Goal: Task Accomplishment & Management: Use online tool/utility

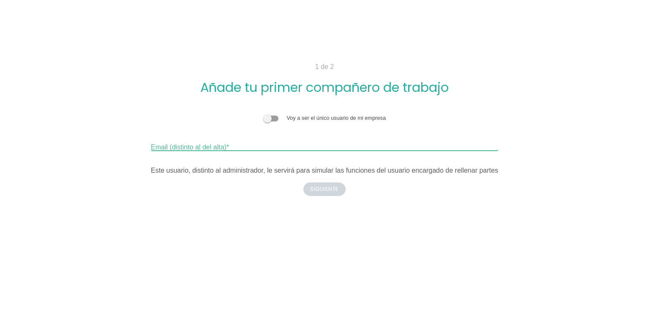
click at [242, 146] on input "Email (distinto al del alta)" at bounding box center [324, 144] width 347 height 14
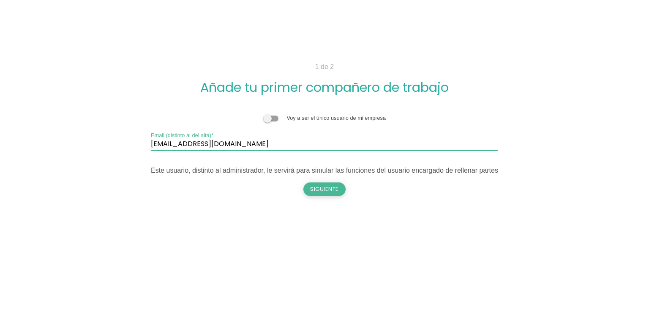
type input "juanjomendezalba@gmail.com"
click at [327, 189] on button "Siguiente" at bounding box center [324, 189] width 42 height 14
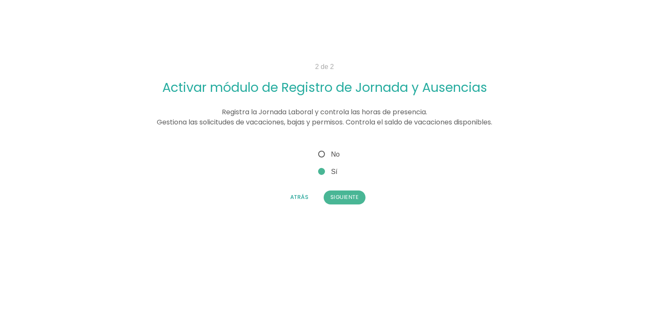
click at [349, 206] on div "Voy a ser el único usuario de mi empresa juanjomendezalba@gmail.com Email (dist…" at bounding box center [324, 176] width 454 height 68
click at [349, 198] on button "Siguiente" at bounding box center [345, 197] width 42 height 14
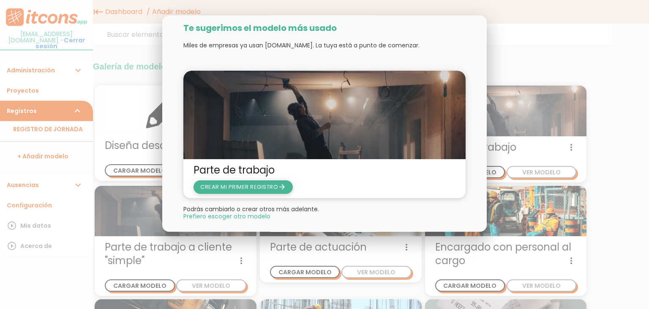
scroll to position [16, 0]
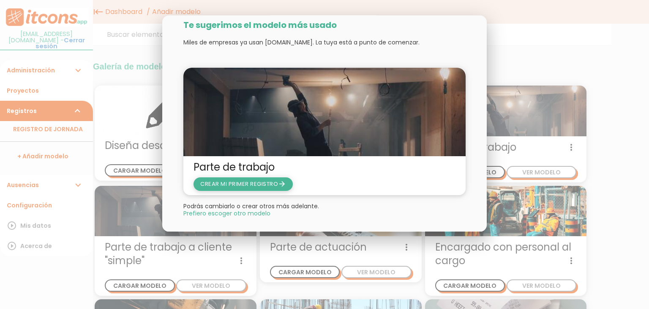
click at [239, 182] on span "CREAR MI PRIMER REGISTRO arrow_forward" at bounding box center [243, 184] width 86 height 8
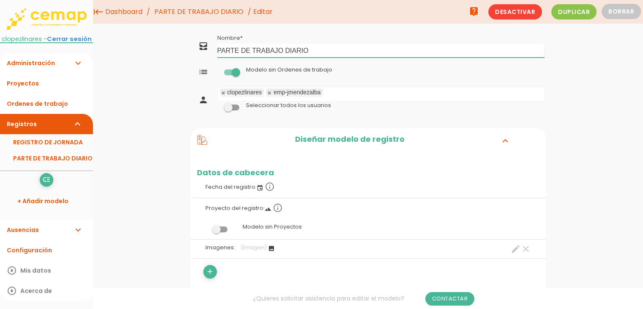
click at [250, 46] on input "PARTE DE TRABAJO DIARIO" at bounding box center [380, 51] width 327 height 14
type input "Parte de trabajo"
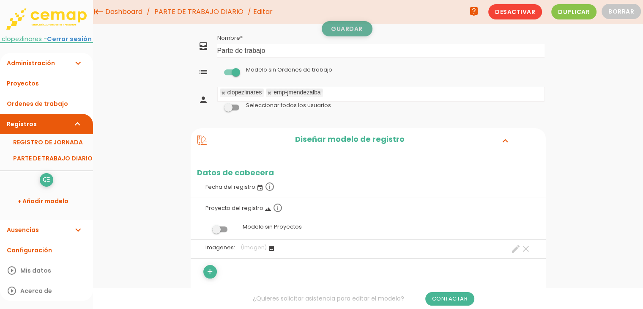
click at [350, 31] on link "Guardar" at bounding box center [347, 28] width 51 height 15
click at [238, 109] on span at bounding box center [231, 107] width 15 height 6
click at [217, 105] on input "checkbox" at bounding box center [217, 105] width 0 height 0
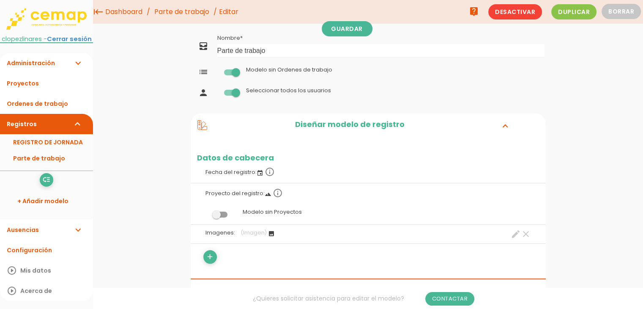
click at [233, 70] on span at bounding box center [231, 72] width 15 height 6
click at [217, 70] on input "checkbox" at bounding box center [217, 70] width 0 height 0
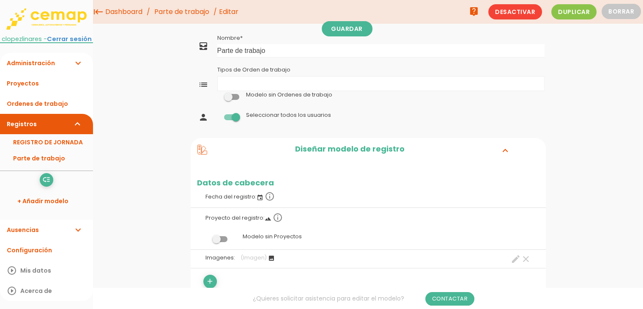
click at [281, 85] on ul "Tipos de Orden de trabajo" at bounding box center [381, 83] width 326 height 14
click at [237, 100] on label at bounding box center [231, 97] width 29 height 8
click at [217, 95] on input "checkbox" at bounding box center [217, 95] width 0 height 0
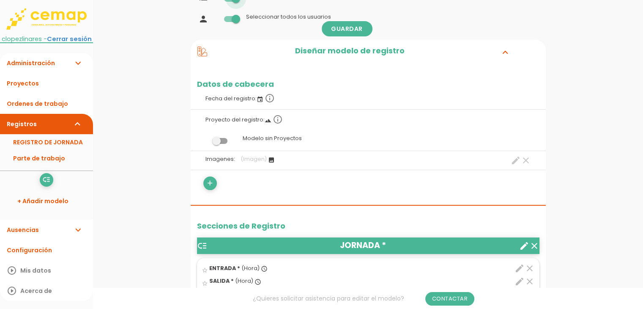
scroll to position [85, 0]
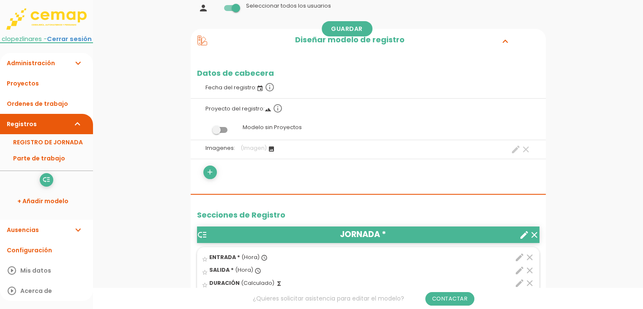
click at [246, 88] on label "Fecha del registro: event info_outline" at bounding box center [368, 86] width 342 height 19
click at [246, 85] on label "Fecha del registro: event info_outline" at bounding box center [368, 86] width 342 height 19
click at [207, 169] on icon "add" at bounding box center [210, 172] width 8 height 14
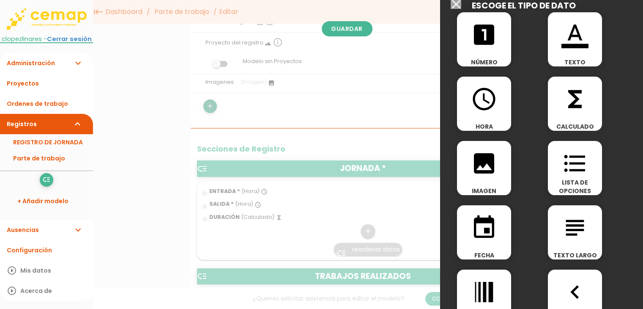
scroll to position [0, 0]
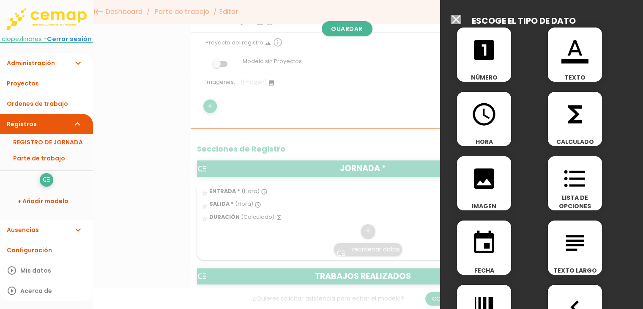
click at [473, 122] on icon "access_time" at bounding box center [483, 114] width 27 height 27
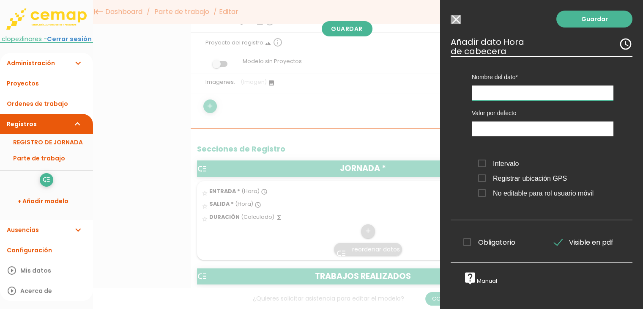
click at [506, 97] on input "text" at bounding box center [543, 92] width 142 height 15
type input "Hora comienza"
click at [483, 239] on span "Obligatorio" at bounding box center [489, 242] width 52 height 11
click at [0, 0] on input "Obligatorio" at bounding box center [0, 0] width 0 height 0
click at [585, 17] on link "Guardar" at bounding box center [594, 19] width 76 height 17
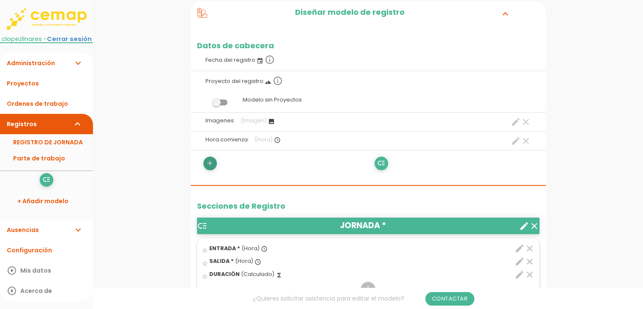
click at [210, 164] on icon "add" at bounding box center [210, 163] width 8 height 14
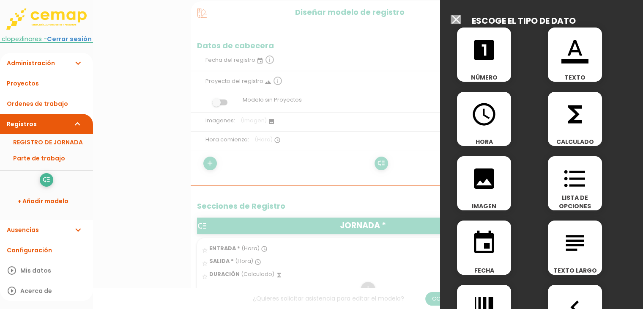
click at [494, 118] on icon "access_time" at bounding box center [483, 114] width 27 height 27
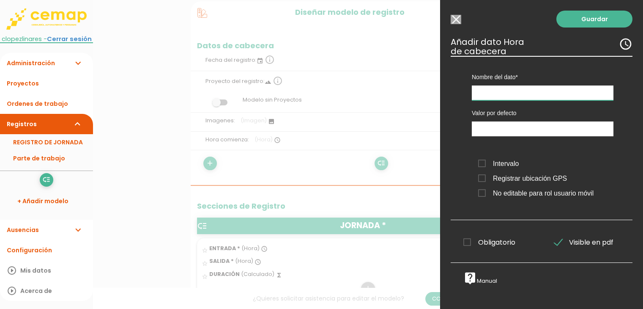
click at [508, 87] on input "text" at bounding box center [543, 92] width 142 height 15
type input "Hora final"
click at [477, 244] on span "Obligatorio" at bounding box center [489, 242] width 52 height 11
click at [0, 0] on input "Obligatorio" at bounding box center [0, 0] width 0 height 0
click at [584, 18] on link "Guardar" at bounding box center [594, 19] width 76 height 17
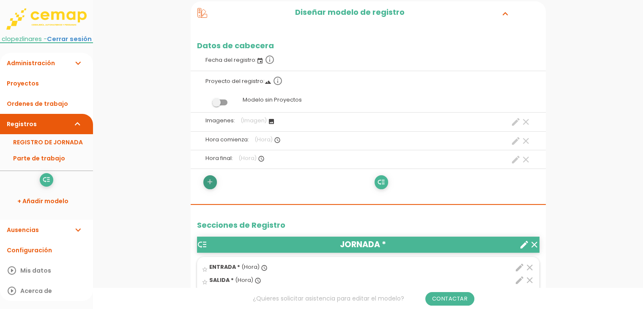
click at [208, 183] on icon "add" at bounding box center [210, 182] width 8 height 14
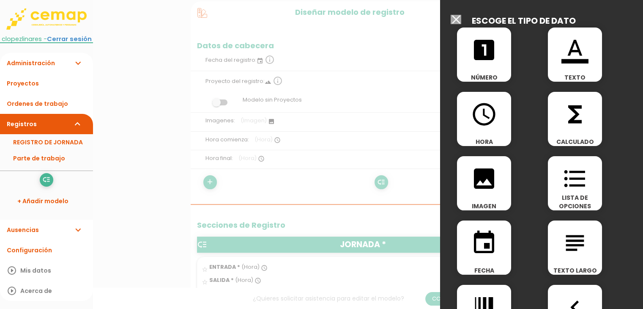
click at [578, 113] on icon "functions" at bounding box center [574, 114] width 27 height 27
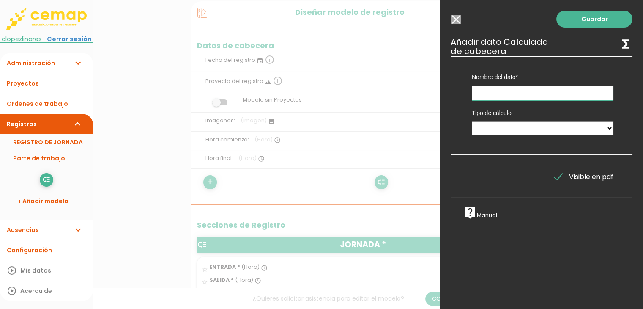
click at [509, 93] on input "text" at bounding box center [543, 92] width 142 height 15
type input "Duración trabajo"
click at [541, 124] on select "Suma de totales Calculado entre datos" at bounding box center [543, 128] width 142 height 14
select select "0"
click at [472, 121] on select "Suma de totales Calculado entre datos" at bounding box center [543, 128] width 142 height 14
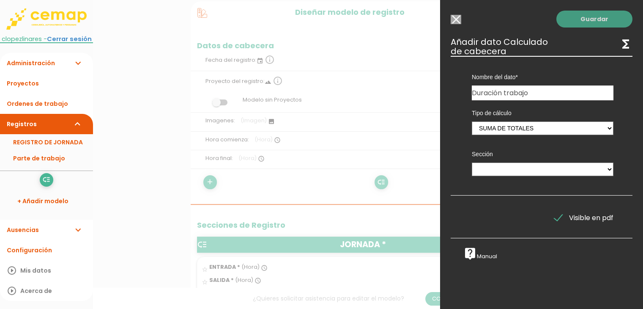
click at [582, 21] on link "Guardar" at bounding box center [594, 19] width 76 height 17
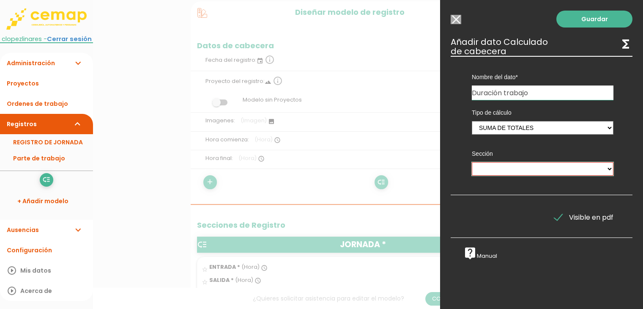
click at [538, 172] on select "JORNADA TRABAJOS REALIZADOS MATERIALES UTILIZADOS MAQUINARIA Y MEDIOS AUXILIARES" at bounding box center [543, 169] width 142 height 14
click at [511, 160] on div "Sección JORNADA TRABAJOS REALIZADOS MATERIALES UTILIZADOS MAQUINARIA Y MEDIOS A…" at bounding box center [542, 161] width 154 height 41
click at [453, 20] on input "Modelo sin Ordenes de trabajo" at bounding box center [456, 19] width 11 height 9
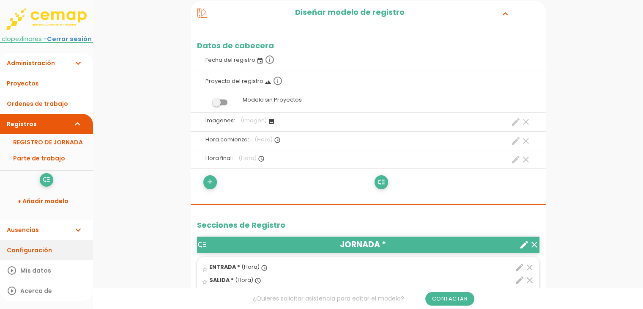
click at [43, 244] on link "Configuración" at bounding box center [46, 250] width 93 height 20
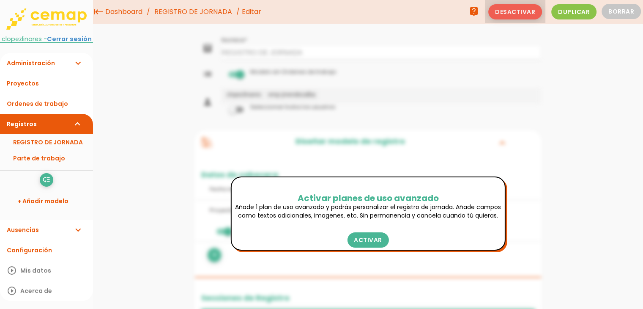
click at [520, 11] on span "Desactivar" at bounding box center [515, 11] width 54 height 15
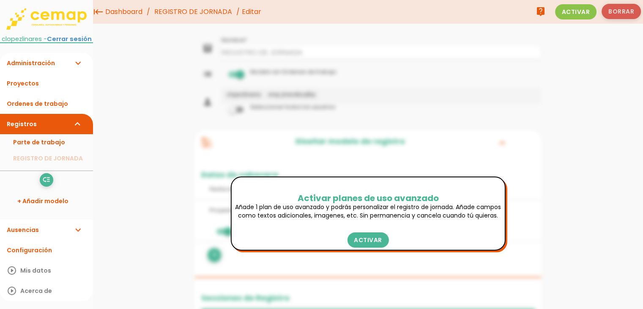
click at [628, 6] on button "Borrar" at bounding box center [620, 11] width 39 height 15
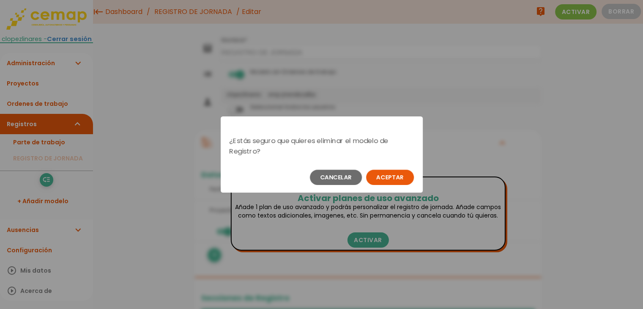
click at [386, 172] on button "Aceptar" at bounding box center [390, 176] width 48 height 15
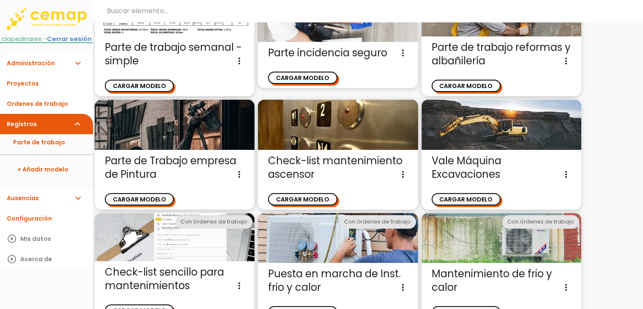
scroll to position [443, 0]
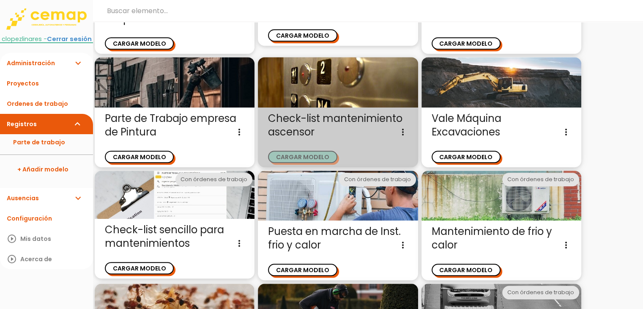
click at [318, 153] on button "CARGAR MODELO" at bounding box center [302, 156] width 69 height 12
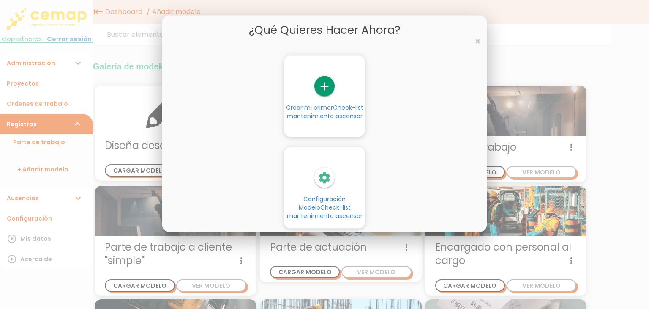
click at [335, 182] on div "settings" at bounding box center [324, 177] width 81 height 20
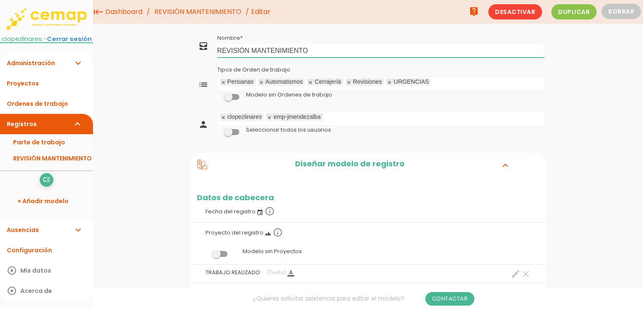
click at [264, 52] on input "REVISIÓN MANTENIMIENTO" at bounding box center [380, 51] width 327 height 14
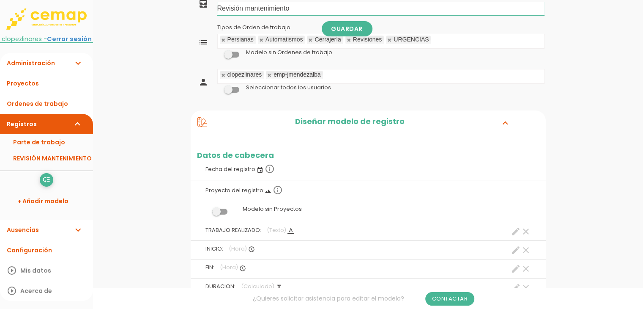
type input "Revisión mantenimiento"
click at [232, 92] on label at bounding box center [231, 90] width 29 height 8
click at [217, 87] on input "checkbox" at bounding box center [217, 87] width 0 height 0
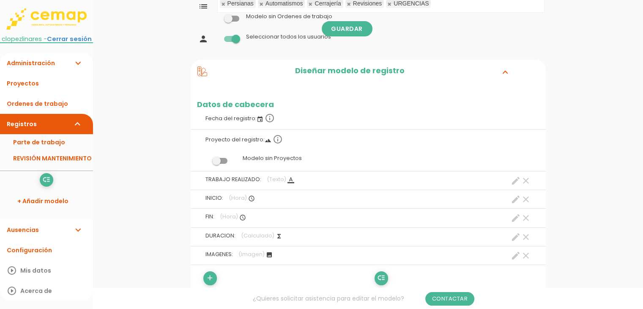
scroll to position [127, 0]
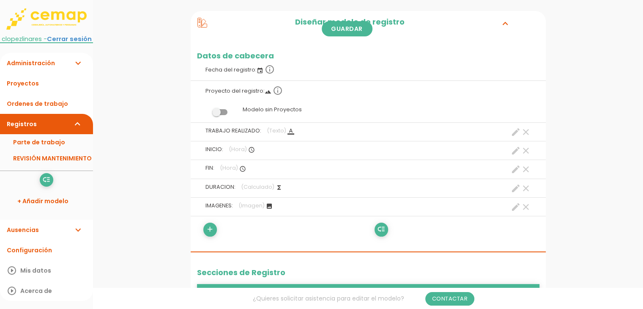
click at [224, 109] on span at bounding box center [219, 112] width 15 height 6
click at [205, 109] on input "checkbox" at bounding box center [205, 109] width 0 height 0
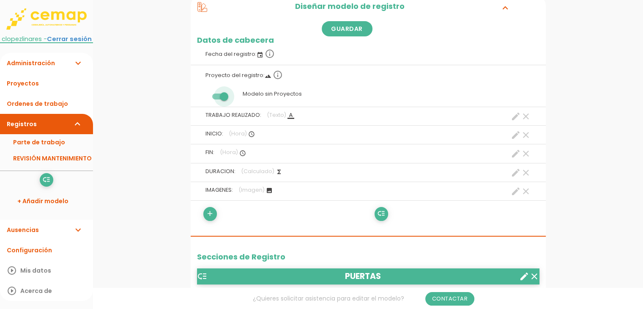
scroll to position [169, 0]
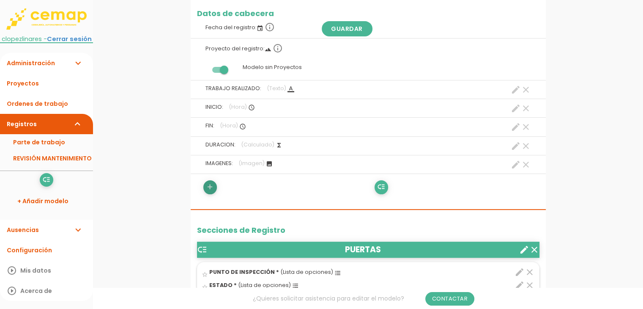
click at [212, 188] on icon "add" at bounding box center [210, 187] width 8 height 14
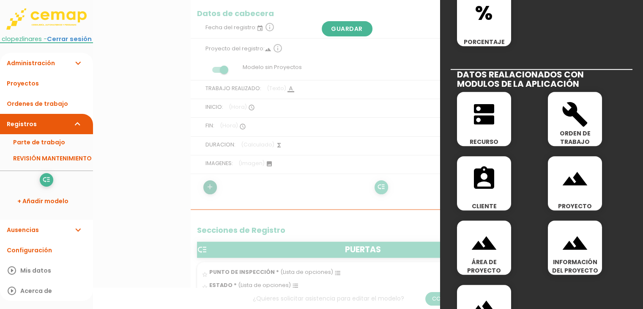
scroll to position [415, 0]
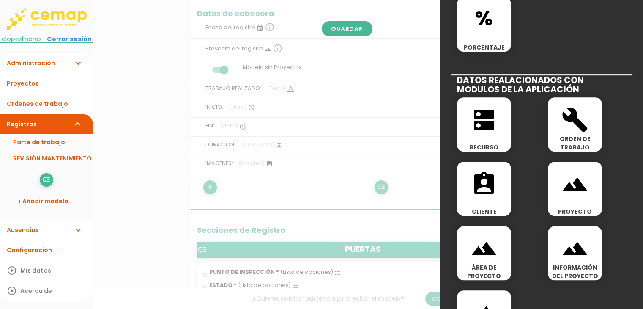
click at [490, 190] on icon "assignment_ind" at bounding box center [483, 183] width 27 height 27
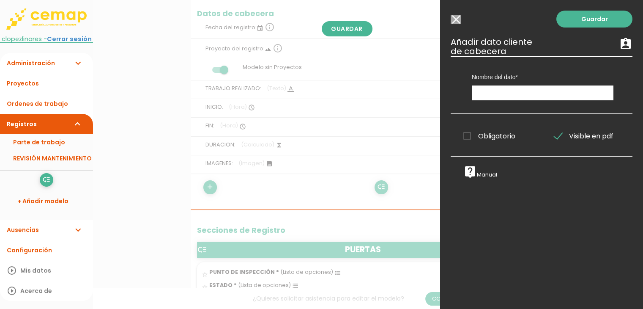
scroll to position [0, 0]
click at [516, 87] on input "text" at bounding box center [543, 92] width 142 height 15
type input "CLIENTE"
click at [492, 131] on span "Obligatorio" at bounding box center [489, 136] width 52 height 11
click at [0, 0] on input "Obligatorio" at bounding box center [0, 0] width 0 height 0
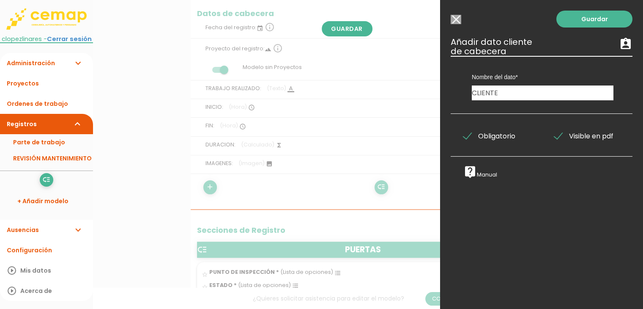
click at [582, 28] on div "Guardar ESCOGE EL TIPO DE DATO looks_one NÚMERO format_color_text TEXTO access_…" at bounding box center [541, 154] width 203 height 309
click at [584, 21] on link "Guardar" at bounding box center [594, 19] width 76 height 17
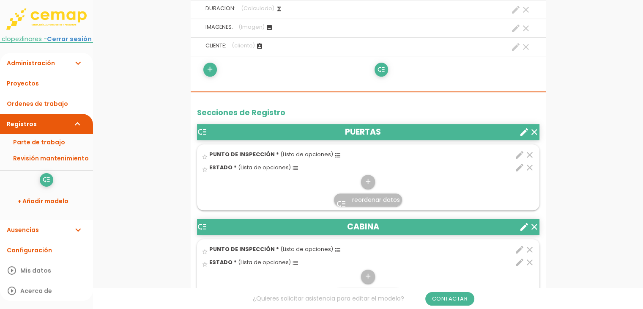
scroll to position [338, 0]
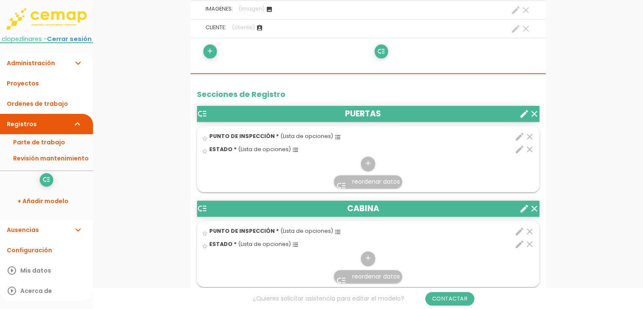
click at [372, 110] on header "low_priority PUERTAS clear create" at bounding box center [368, 114] width 342 height 16
click at [520, 112] on icon "create" at bounding box center [524, 114] width 10 height 10
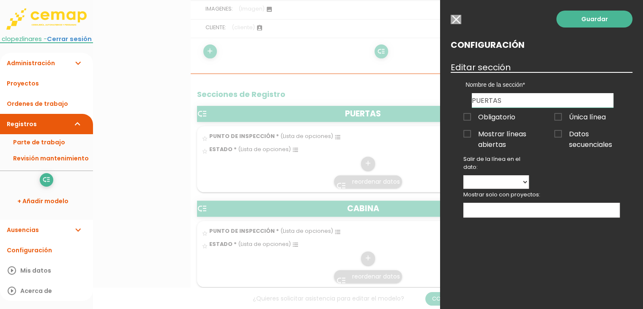
click at [509, 97] on input "PUERTAS" at bounding box center [543, 100] width 142 height 14
type input "PUERTAS ACCESO COMUNIDAD"
click at [615, 14] on link "Guardar" at bounding box center [594, 19] width 76 height 17
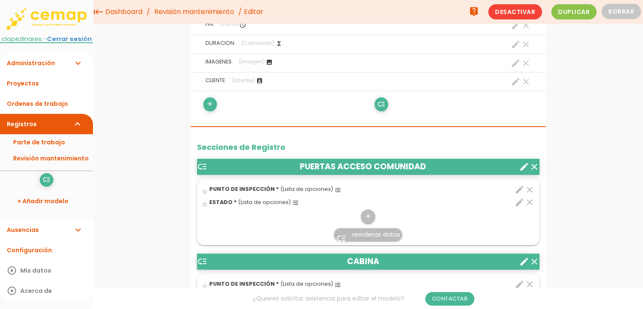
scroll to position [245, 0]
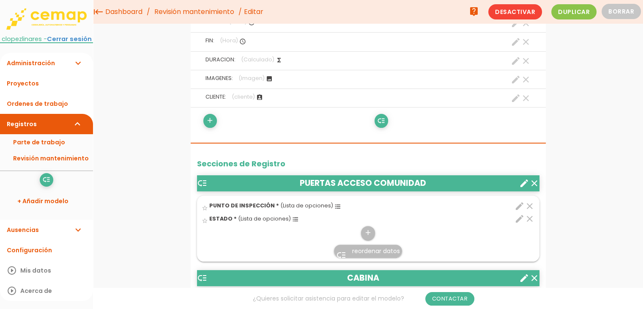
click at [519, 204] on icon "edit" at bounding box center [519, 206] width 10 height 10
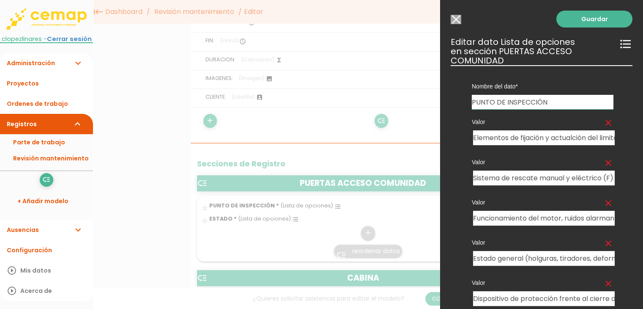
click at [492, 105] on input "PUNTO DE INSPECCIÓN" at bounding box center [543, 102] width 142 height 14
click at [495, 100] on input "PUNTOs DE INSPECCIÓN" at bounding box center [543, 102] width 142 height 14
click at [497, 100] on input "PUNTOs DE INSPECCIÓN" at bounding box center [543, 102] width 142 height 14
type input "PUNTOS DE INSPECCIÓN"
click at [513, 139] on input "Elementos de fijación y actualción del limitador (V)" at bounding box center [544, 137] width 142 height 15
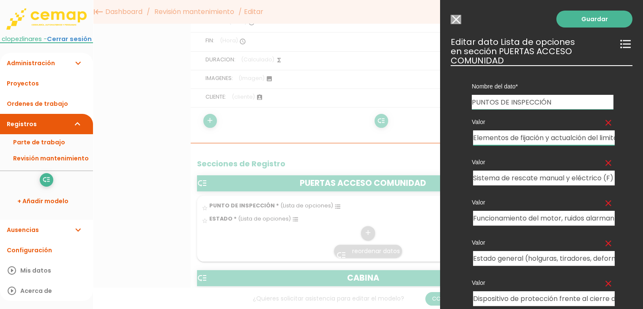
click at [513, 139] on input "Elementos de fijación y actualción del limitador (V)" at bounding box center [544, 137] width 142 height 15
paste input "Funcionamiento de pomo o manivela y cierrapuertas"
type input "Funcionamiento de pomo o manivela y cierrapuertas"
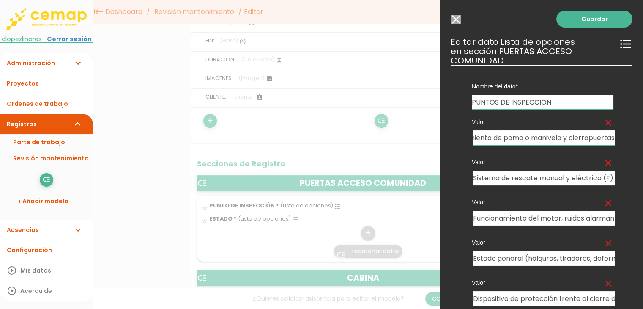
scroll to position [0, 0]
click at [512, 181] on input "Sistema de rescate manual y eléctrico (F)" at bounding box center [544, 177] width 142 height 15
paste input "Estado general (holguras, deformaciones, desgastes, roces"
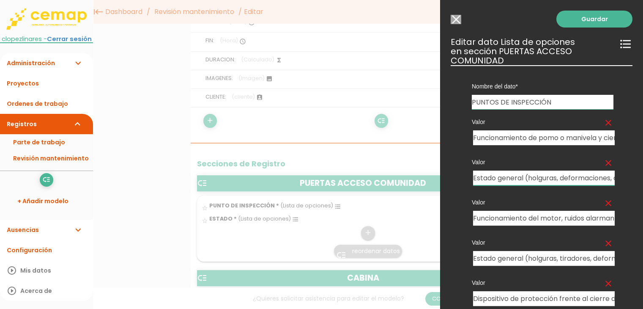
scroll to position [0, 70]
type input "Estado general (holguras, deformaciones, desgastes, roces )"
click at [514, 220] on input "Funcionamiento del motor, ruidos alarmantes, etc (F)" at bounding box center [544, 217] width 142 height 15
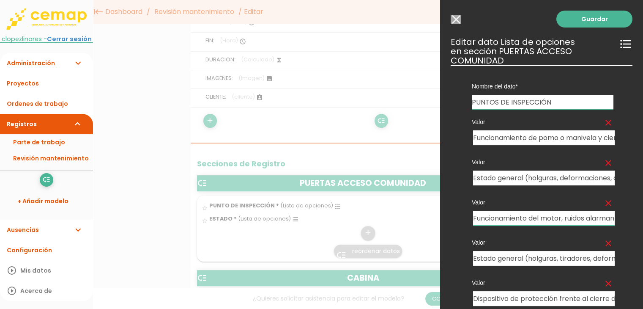
click at [514, 220] on input "Funcionamiento del motor, ruidos alarmantes, etc (F)" at bounding box center [544, 217] width 142 height 15
paste input "la cerradura y bombín si incluye"
type input "Funcionamiento de la cerradura y bombín si incluye"
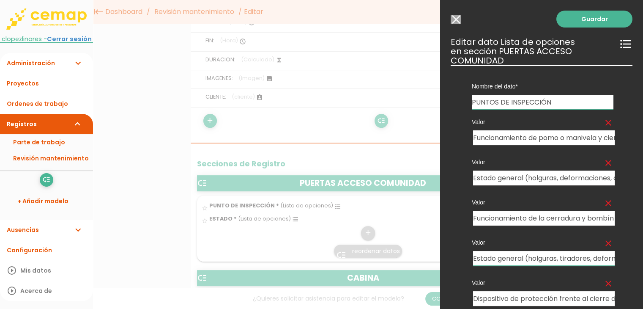
click at [518, 254] on input "Estado general (holguras, tiradores, deformaciones, oxcidaciones, señalización,…" at bounding box center [544, 258] width 142 height 15
paste input "Cierre total de la puerta"
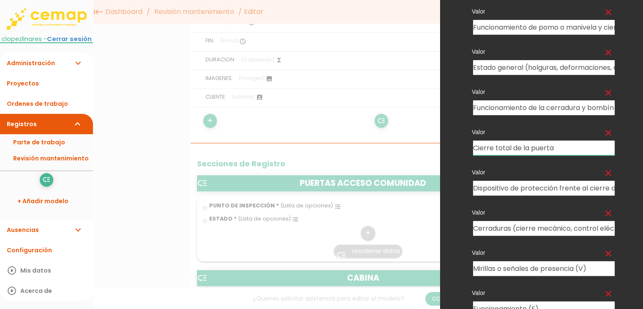
scroll to position [127, 0]
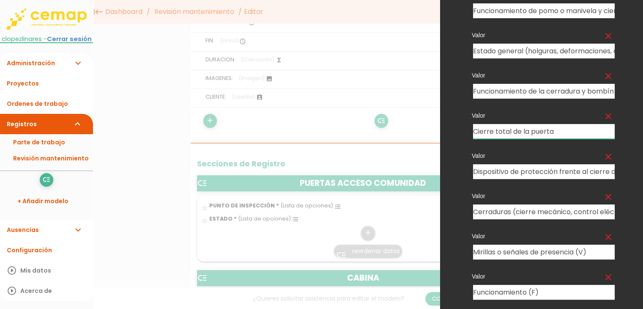
type input "Cierre total de la puerta"
click at [603, 155] on icon "clear" at bounding box center [608, 156] width 10 height 10
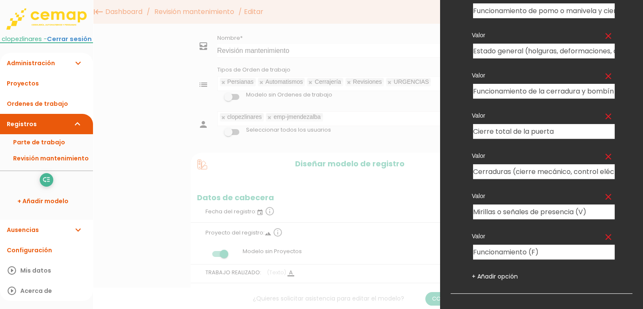
click at [603, 156] on icon "clear" at bounding box center [608, 156] width 10 height 10
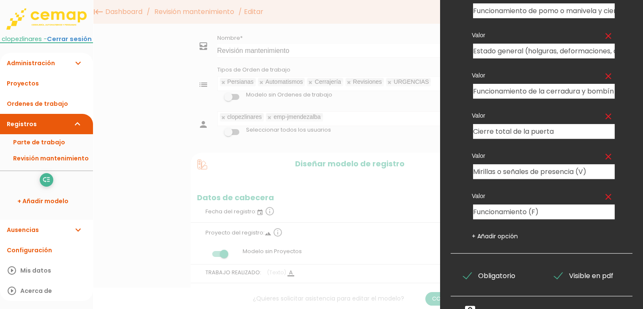
click at [603, 155] on icon "clear" at bounding box center [608, 156] width 10 height 10
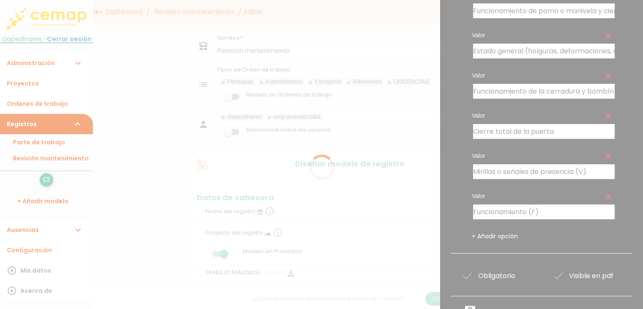
scroll to position [104, 0]
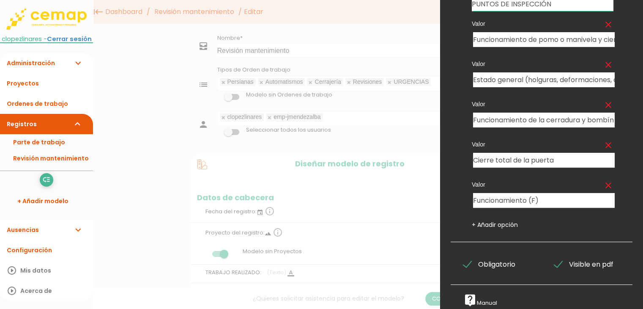
click at [603, 180] on icon "clear" at bounding box center [608, 185] width 10 height 10
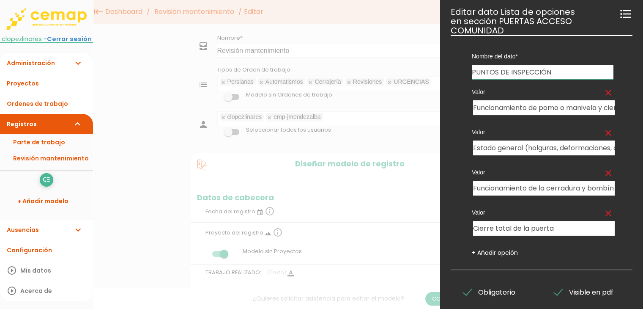
scroll to position [0, 0]
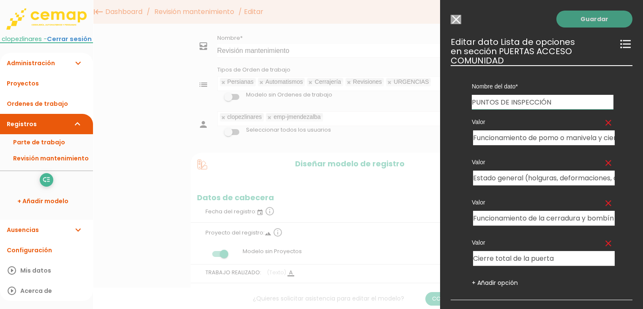
click at [593, 17] on link "Guardar" at bounding box center [594, 19] width 76 height 17
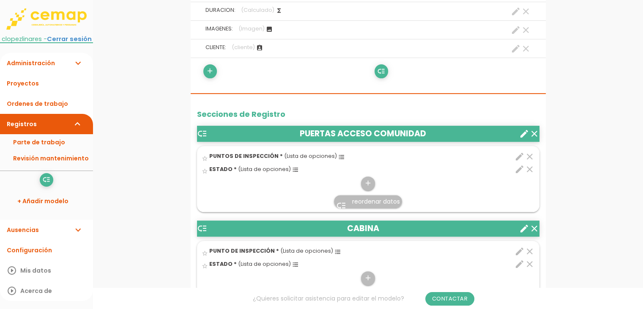
scroll to position [396, 0]
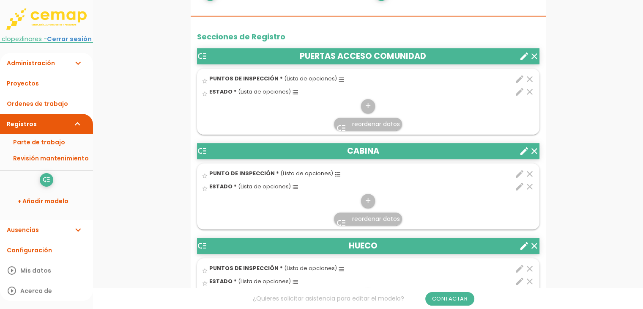
click at [517, 91] on icon "edit" at bounding box center [519, 92] width 10 height 10
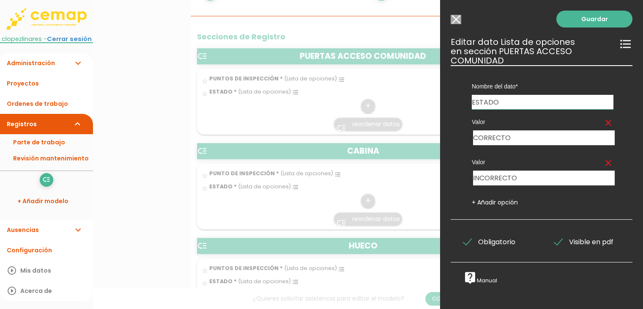
click at [362, 150] on div at bounding box center [321, 116] width 643 height 386
click at [458, 18] on input "Modelo sin Ordenes de trabajo" at bounding box center [456, 19] width 11 height 9
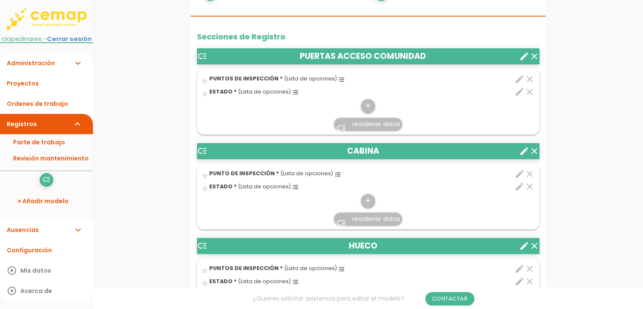
click at [521, 149] on icon "create" at bounding box center [524, 151] width 10 height 10
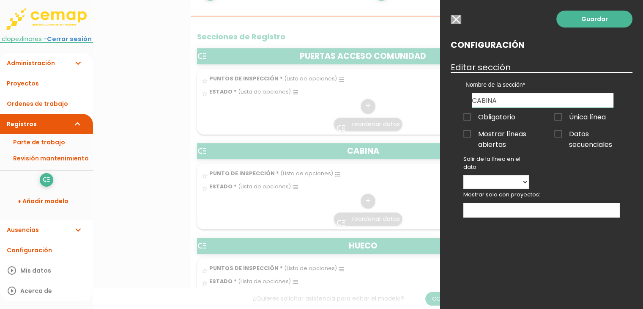
click at [502, 96] on input "CABINA" at bounding box center [543, 100] width 142 height 14
type input "PUERTAS CORTAFUEGOS"
click at [605, 26] on link "Guardar" at bounding box center [594, 19] width 76 height 17
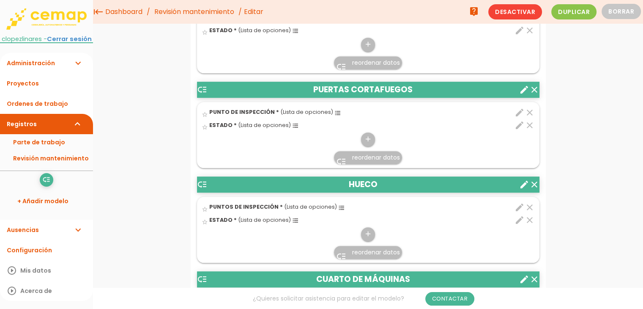
scroll to position [433, 0]
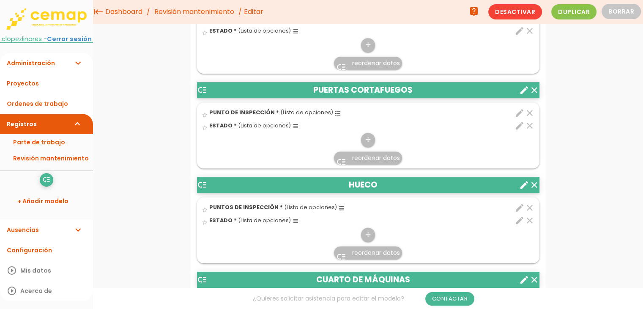
click at [519, 110] on icon "edit" at bounding box center [519, 113] width 10 height 10
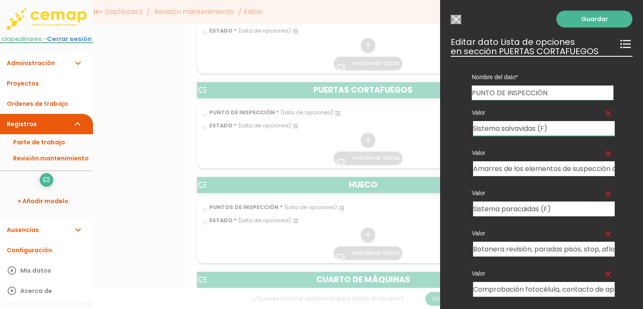
click at [507, 130] on input "Sistema salvavidas (F)" at bounding box center [544, 128] width 142 height 15
paste input "Funcionamiento muelle cierrapuertas (aéreo, terrestre o de bisagra"
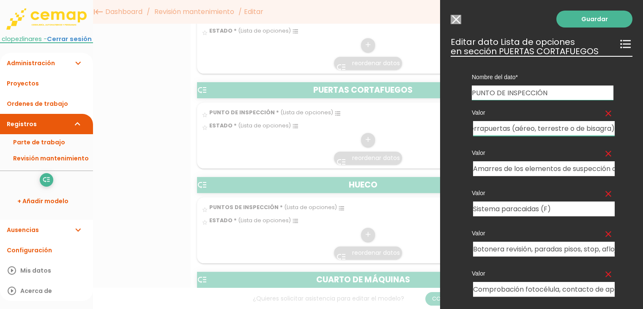
type input "Funcionamiento muelle cierrapuertas (aéreo, terrestre o de bisagra)"
click at [514, 169] on input "Amarres de los elementos de suspección a la cabina (F)" at bounding box center [544, 168] width 142 height 15
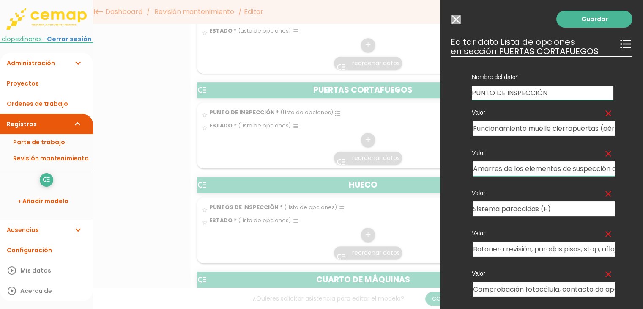
paste input "Funcionamiento de la barra antipánico (sobreponer o embutir"
type input "Funcionamiento de la barra antipánico (sobreponer o embutir)"
click at [514, 210] on input "Sistema paracaidas (F)" at bounding box center [544, 208] width 142 height 15
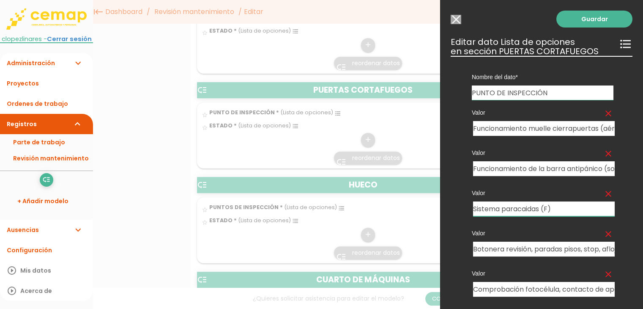
click at [514, 210] on input "Sistema paracaidas (F)" at bounding box center [544, 208] width 142 height 15
paste input "Correcta sujeción de manillas o tiradores"
type input "Correcta sujeción de manillas o tiradores"
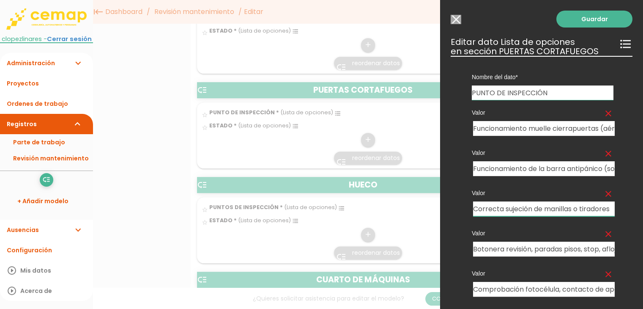
scroll to position [0, 0]
click at [513, 249] on input "Botonera revisión, paradas pisos, stop, aflojamientos de elementos de suspenció…" at bounding box center [544, 248] width 142 height 15
paste input "Funcionamiento de la cerradura y bombín si inclye"
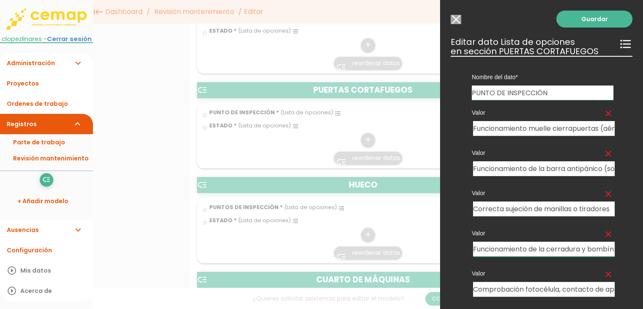
scroll to position [0, 36]
type input "Funcionamiento de la cerradura y bombín si inclye"
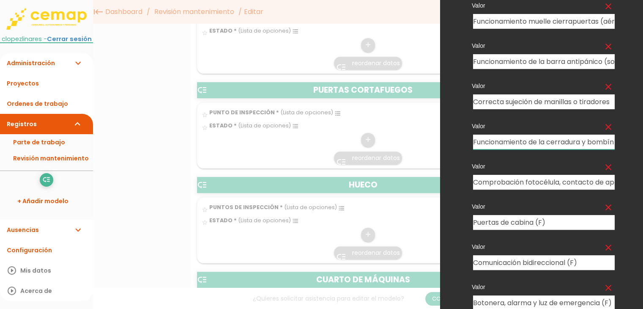
scroll to position [127, 0]
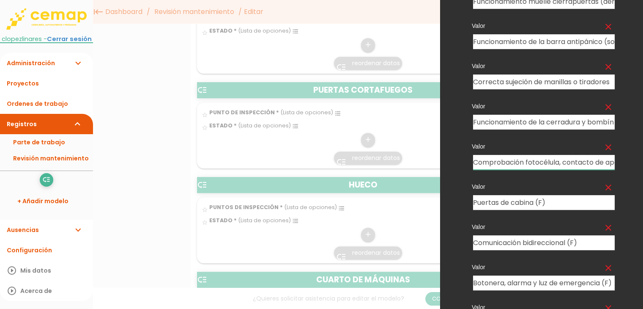
click at [534, 166] on input "Comprobación fotocélula, contacto de apertura y botón reapertura (F)" at bounding box center [544, 162] width 142 height 15
paste input "Estado general (holguras, deformaciones, desgastes, roces"
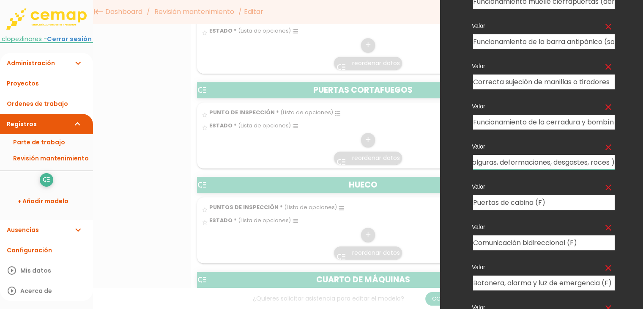
type input "Estado general (holguras, deformaciones, desgastes, roces )"
click at [515, 200] on input "Puertas de cabina (F)" at bounding box center [544, 202] width 142 height 15
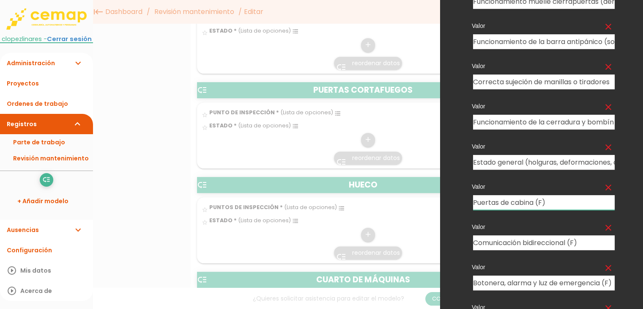
paste input "Cierre total de la puerta"
type input "Cierre total de la puerta"
click at [603, 229] on icon "clear" at bounding box center [608, 227] width 10 height 10
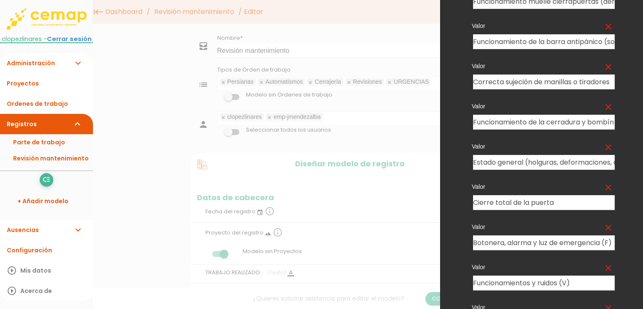
click at [603, 230] on icon "clear" at bounding box center [608, 227] width 10 height 10
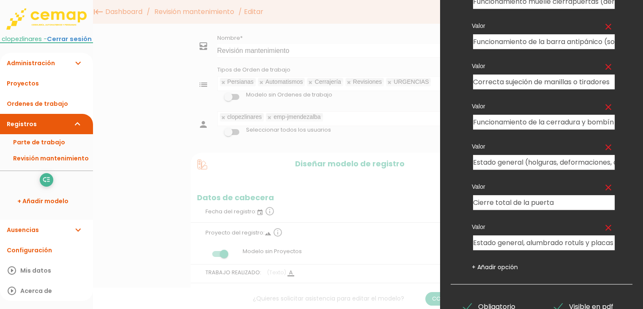
click at [603, 229] on icon "clear" at bounding box center [608, 227] width 10 height 10
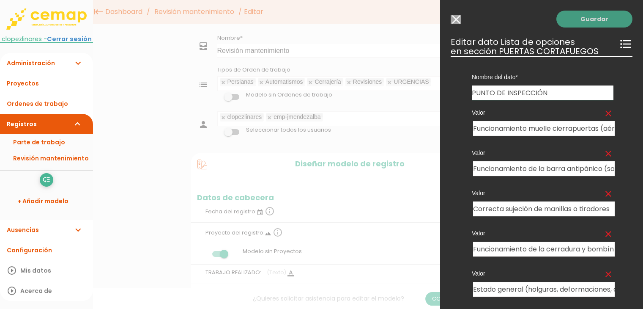
click at [569, 15] on link "Guardar" at bounding box center [594, 19] width 76 height 17
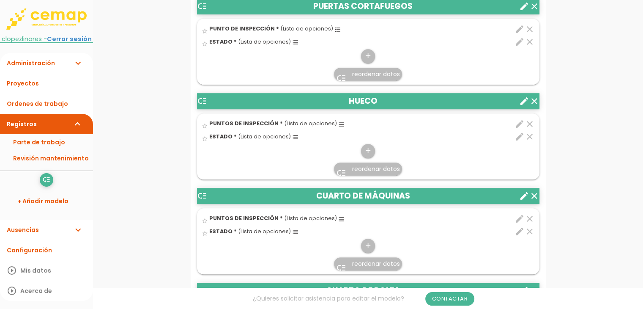
scroll to position [549, 0]
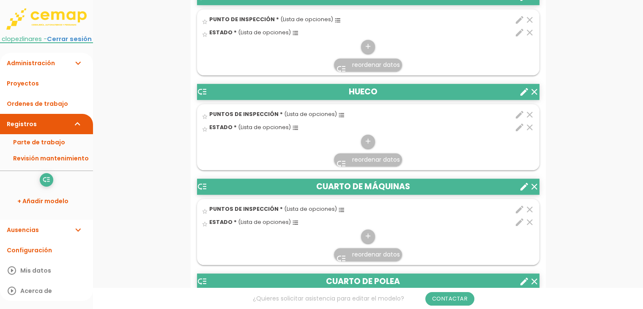
click at [522, 90] on icon "create" at bounding box center [524, 92] width 10 height 10
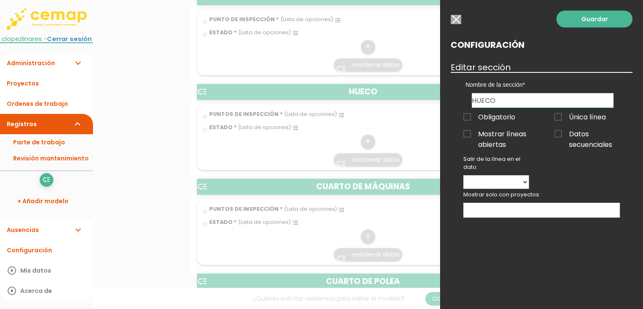
click at [491, 102] on input "HUECO" at bounding box center [543, 100] width 142 height 14
type input "PUERTAS AUTOMÁTICAS"
click at [583, 15] on link "Guardar" at bounding box center [594, 19] width 76 height 17
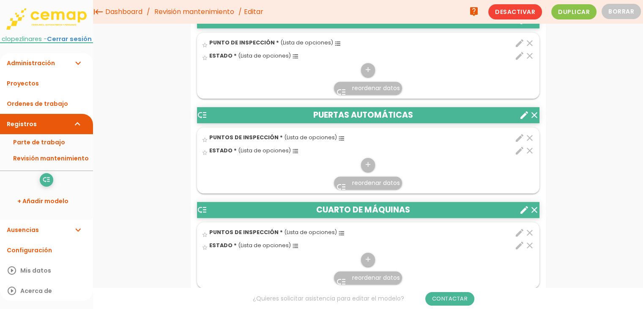
scroll to position [499, 0]
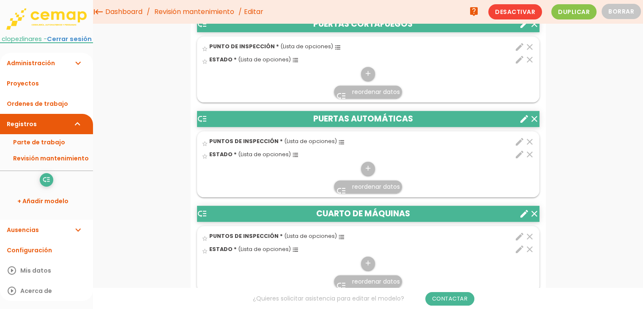
click at [520, 137] on icon "edit" at bounding box center [519, 142] width 10 height 10
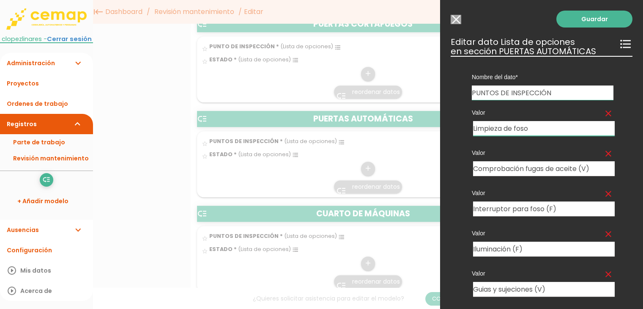
click at [517, 134] on input "Limpieza de foso" at bounding box center [544, 128] width 142 height 15
paste input "Comprobar fotocélula"
type input "Comprobar fotocélula"
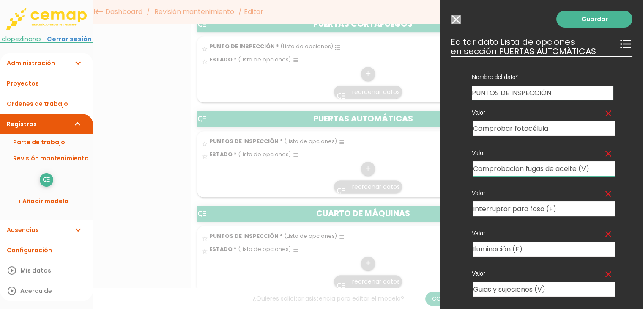
click at [523, 170] on input "Comprobación fugas de aceite (V)" at bounding box center [544, 168] width 142 height 15
paste input "r estado aceite"
type input "Comprobar estado aceite"
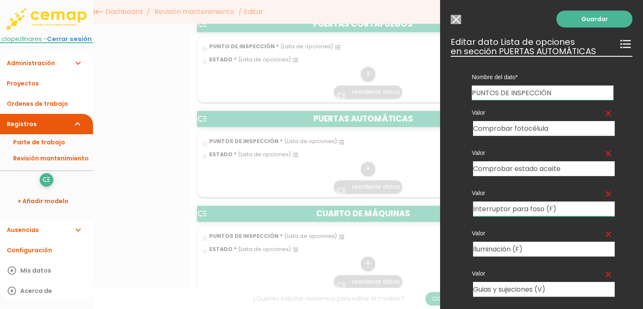
click at [524, 208] on input "Interruptor para foso (F)" at bounding box center [544, 208] width 142 height 15
paste input "Comprobar sistemas de seguridad"
type input "Comprobar sistemas de seguridad"
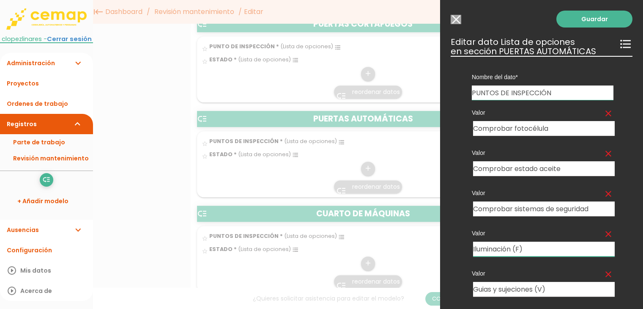
click at [524, 246] on input "Iluminación (F)" at bounding box center [544, 248] width 142 height 15
paste input "Comprobar cierre total, correcto y suave"
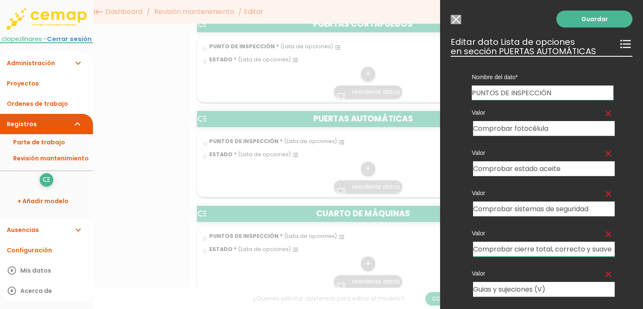
type input "Comprobar cierre total, correcto y suave"
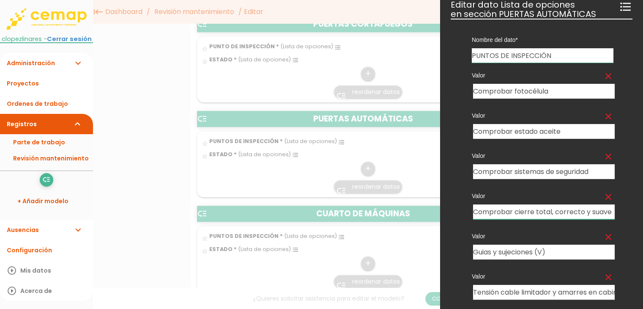
scroll to position [85, 0]
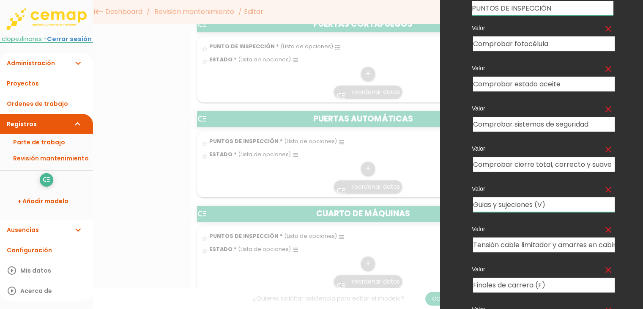
click at [515, 205] on input "Guias y sujeciones (V)" at bounding box center [544, 204] width 142 height 15
paste input "Comprobar limitador final de carrera"
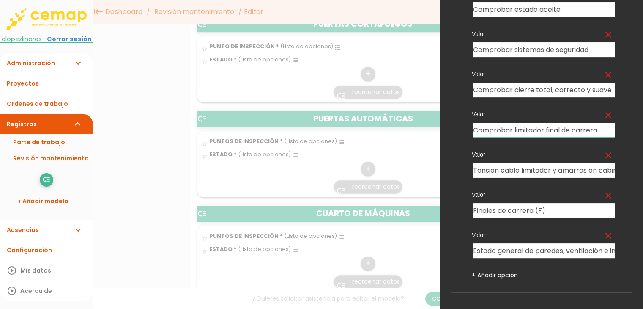
scroll to position [169, 0]
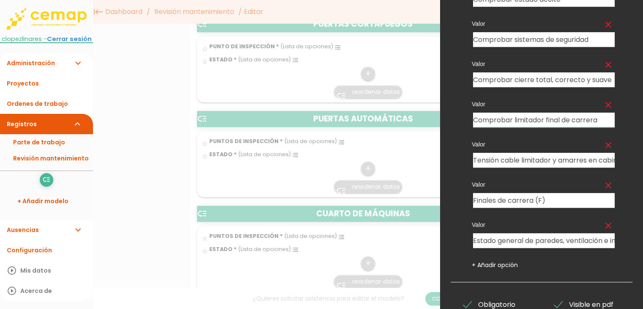
type input "Comprobar limitador final de carrera"
click at [523, 161] on input "Tensión cable limitador y amarres en cabina (F)" at bounding box center [544, 160] width 142 height 15
paste input "Comprobación holguras, desgaste o piezas sueltas"
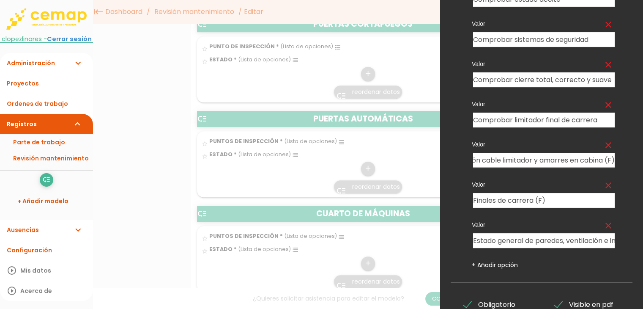
scroll to position [0, 27]
paste input "Comprobación holguras, desgaste o piezas sueltas"
type input "Comprobación holguras, desgaste o piezas sueltas"
click at [527, 202] on input "Finales de carrera (F)" at bounding box center [544, 200] width 142 height 15
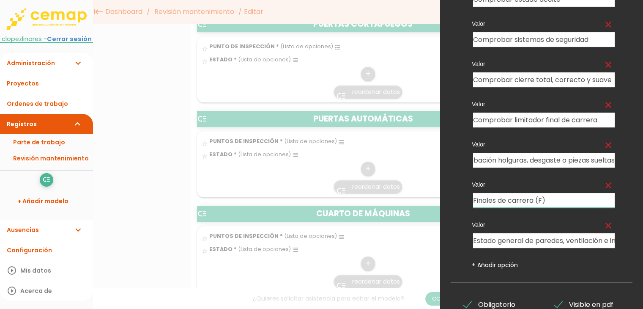
scroll to position [0, 0]
click at [527, 202] on input "Finales de carrera (F)" at bounding box center [544, 200] width 142 height 15
type input "t"
type input "Tensión cadena"
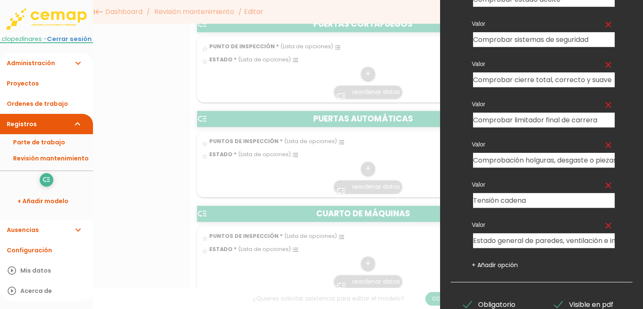
click at [603, 221] on icon "clear" at bounding box center [608, 225] width 10 height 10
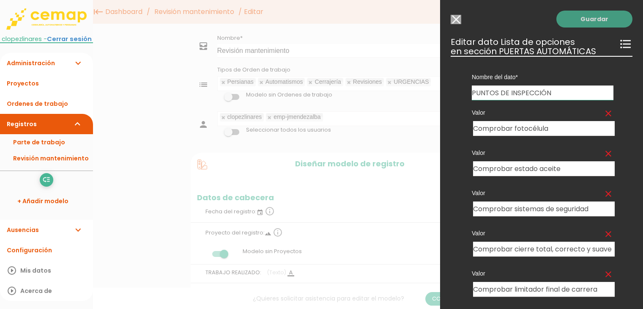
click at [599, 17] on link "Guardar" at bounding box center [594, 19] width 76 height 17
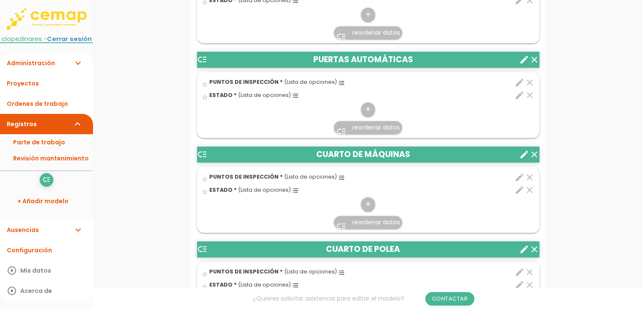
scroll to position [592, 0]
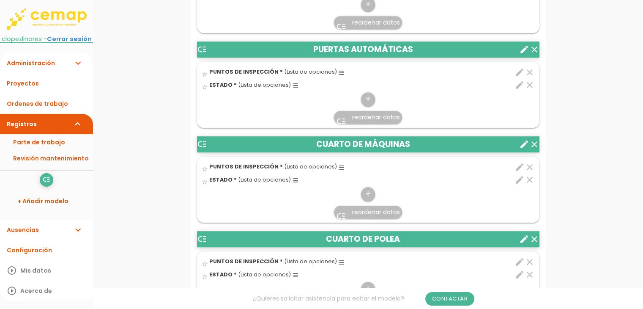
click at [534, 142] on icon "clear" at bounding box center [534, 144] width 10 height 10
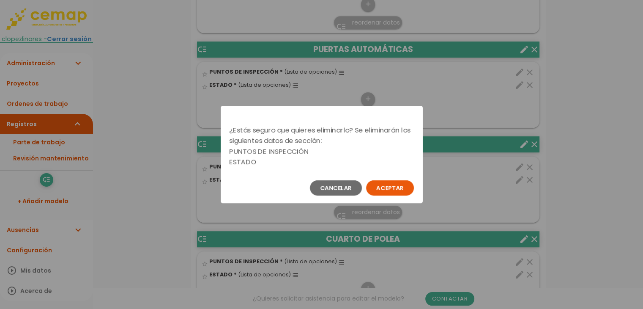
scroll to position [0, 0]
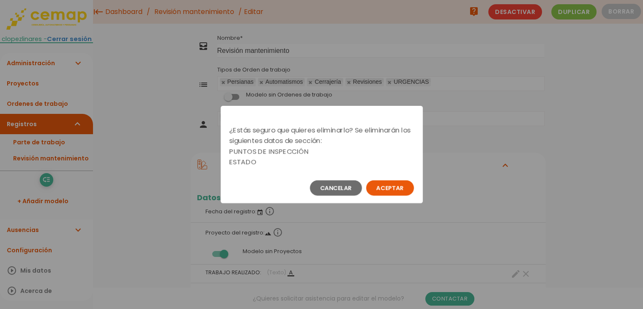
click at [392, 187] on button "Aceptar" at bounding box center [390, 187] width 48 height 15
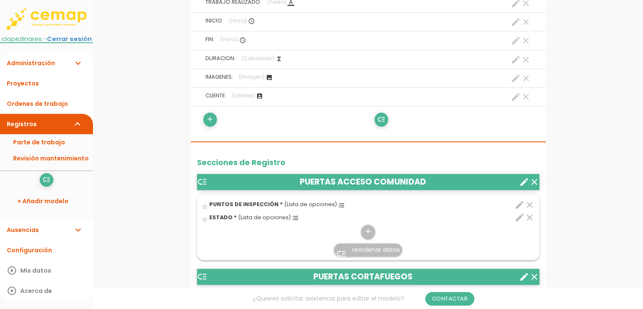
scroll to position [296, 0]
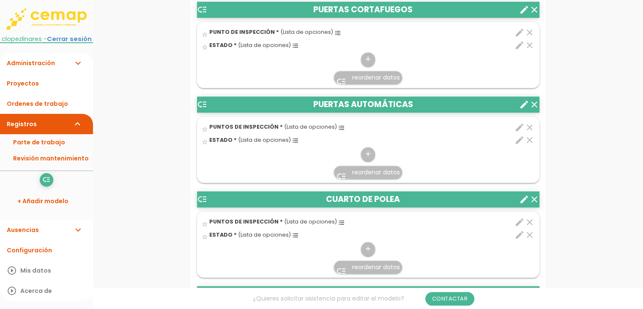
scroll to position [537, 0]
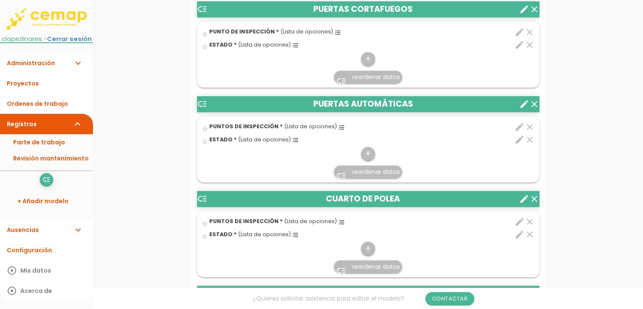
click at [533, 196] on icon "clear" at bounding box center [534, 199] width 10 height 10
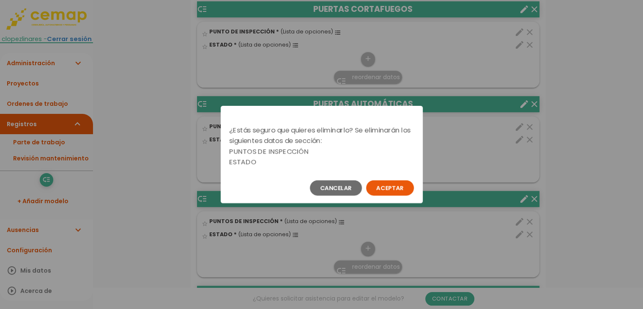
scroll to position [0, 0]
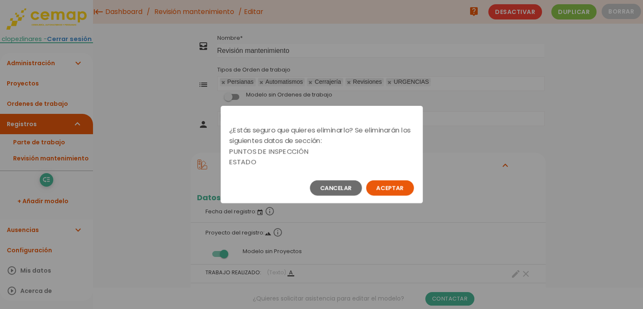
click at [390, 193] on button "Aceptar" at bounding box center [390, 187] width 48 height 15
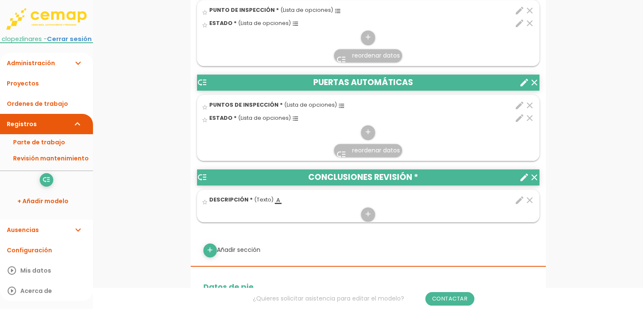
scroll to position [574, 0]
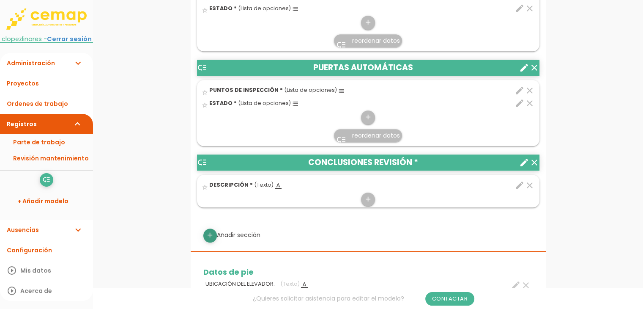
click at [211, 231] on icon "add" at bounding box center [210, 235] width 8 height 14
select select
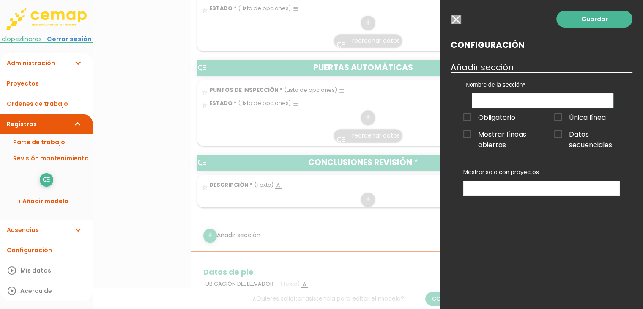
click at [522, 98] on input "text" at bounding box center [543, 100] width 142 height 15
type input "c"
type input "ACCIONES A TOMAR"
click at [601, 19] on link "Guardar" at bounding box center [594, 19] width 76 height 17
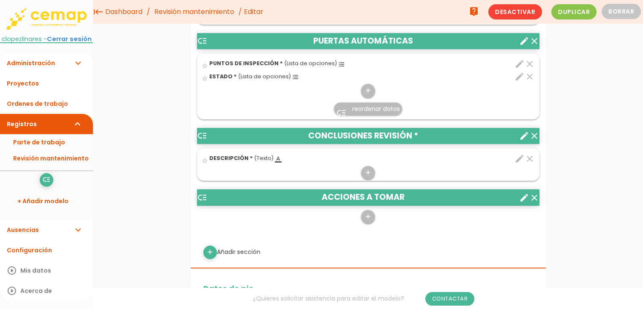
scroll to position [565, 0]
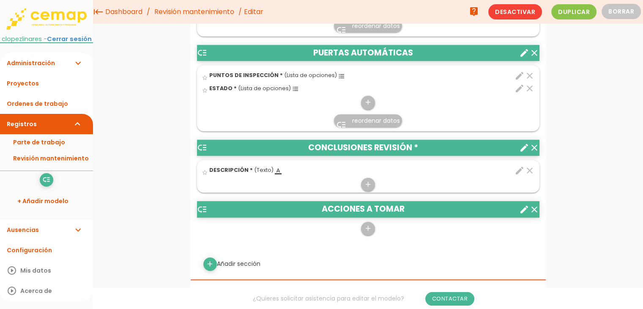
click at [201, 207] on icon "low_priority" at bounding box center [202, 209] width 10 height 10
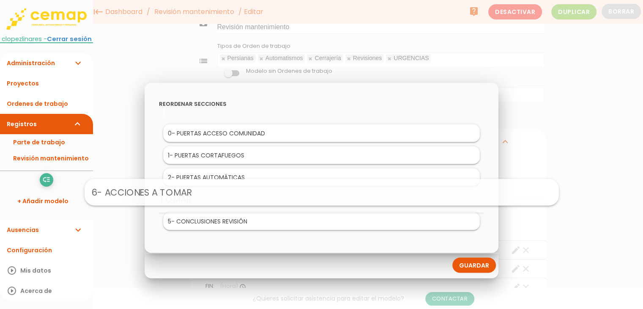
drag, startPoint x: 208, startPoint y: 220, endPoint x: 209, endPoint y: 190, distance: 30.0
click at [463, 262] on link "Guardar" at bounding box center [474, 264] width 44 height 15
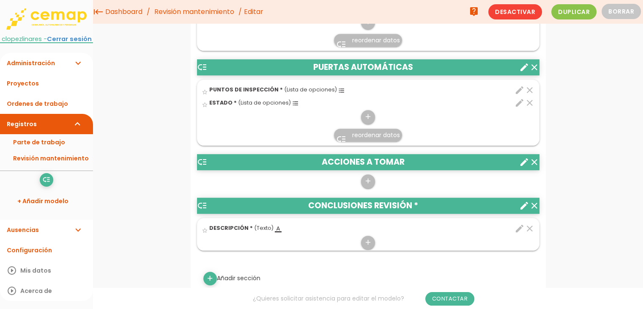
scroll to position [549, 0]
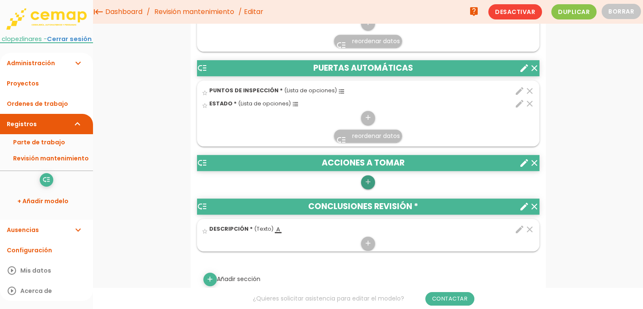
click at [364, 177] on icon "add" at bounding box center [368, 182] width 8 height 14
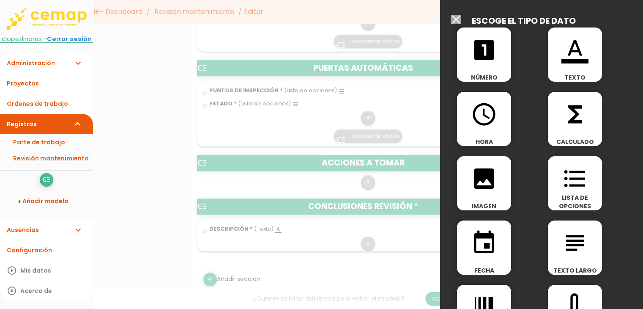
click at [561, 62] on icon "format_color_text" at bounding box center [574, 49] width 27 height 27
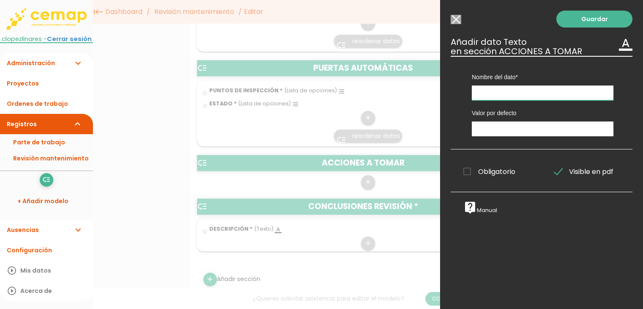
click at [517, 90] on input "text" at bounding box center [543, 92] width 142 height 15
type input "DESCRIPCIÓN"
click at [573, 21] on link "Guardar" at bounding box center [594, 19] width 76 height 17
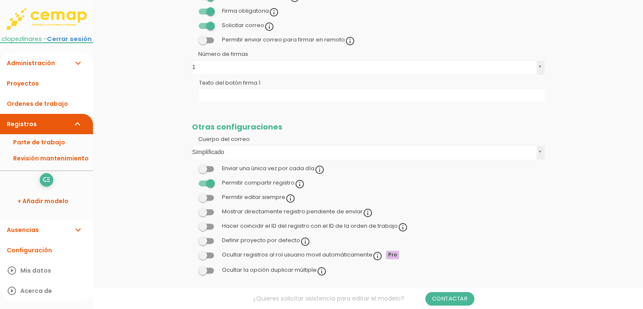
scroll to position [1132, 0]
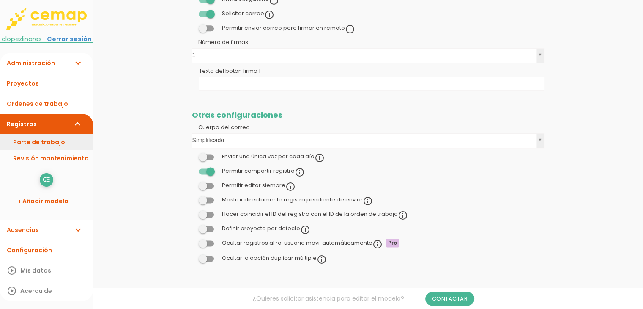
click at [65, 145] on link "Parte de trabajo" at bounding box center [46, 142] width 93 height 16
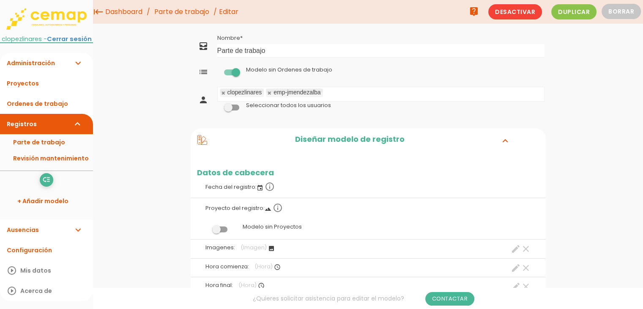
click at [231, 74] on span at bounding box center [231, 72] width 15 height 6
click at [217, 70] on input "checkbox" at bounding box center [217, 70] width 0 height 0
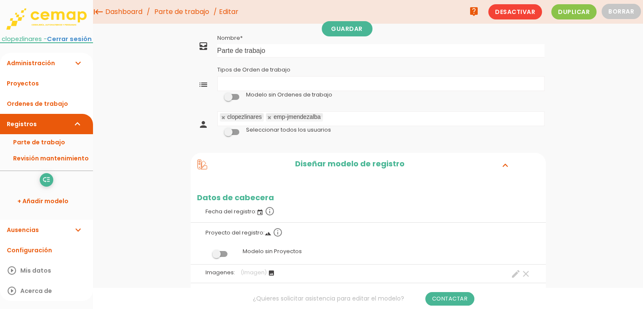
click at [232, 128] on label at bounding box center [231, 132] width 29 height 8
click at [217, 130] on input "checkbox" at bounding box center [217, 130] width 0 height 0
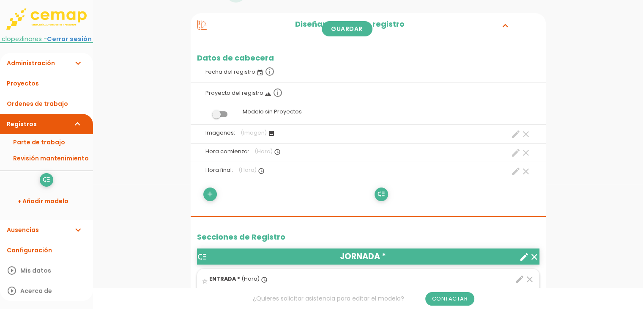
scroll to position [127, 0]
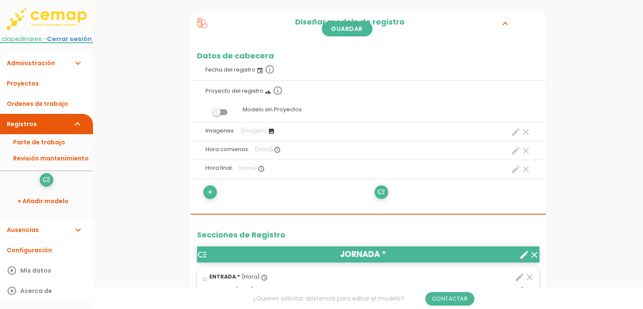
click at [219, 188] on div "add" at bounding box center [282, 192] width 171 height 14
click at [216, 191] on link "add" at bounding box center [210, 192] width 14 height 14
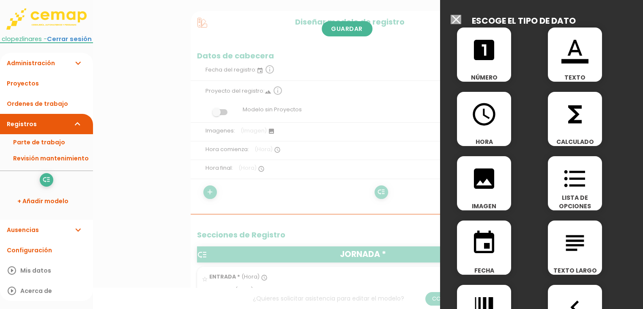
click at [568, 127] on icon "functions" at bounding box center [574, 114] width 27 height 27
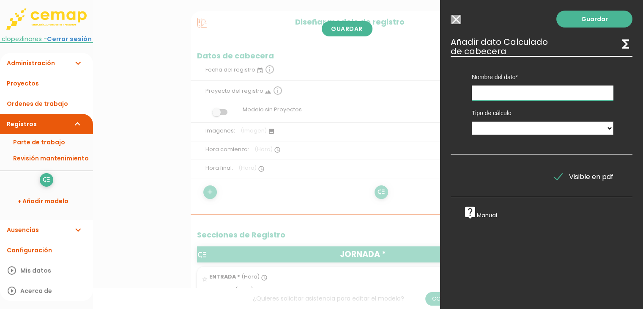
click at [522, 96] on input "text" at bounding box center [543, 92] width 142 height 15
click at [521, 95] on input "text" at bounding box center [543, 92] width 142 height 15
type input "Duración Trabajo"
click at [501, 123] on select "Suma de totales Calculado entre datos" at bounding box center [543, 128] width 142 height 14
select select "0"
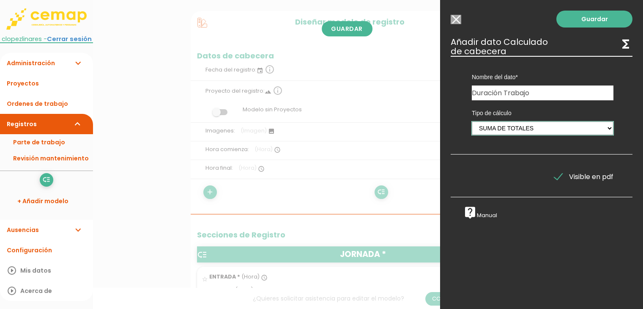
click at [472, 121] on select "Suma de totales Calculado entre datos" at bounding box center [543, 128] width 142 height 14
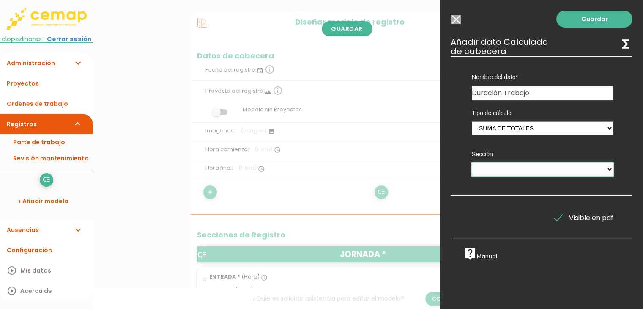
click at [514, 170] on select "JORNADA TRABAJOS REALIZADOS MATERIALES UTILIZADOS MAQUINARIA Y MEDIOS AUXILIARES" at bounding box center [543, 169] width 142 height 14
click at [464, 136] on div "Tipo de cálculo Suma de totales Calculado entre datos Sección JORNADA TRABAJOS …" at bounding box center [542, 141] width 167 height 82
click at [458, 19] on input "Modelo sin Ordenes de trabajo" at bounding box center [456, 19] width 11 height 9
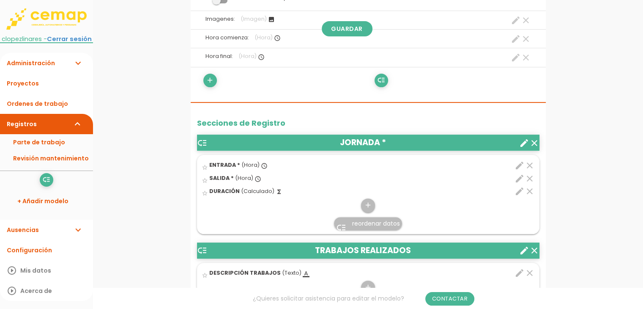
scroll to position [254, 0]
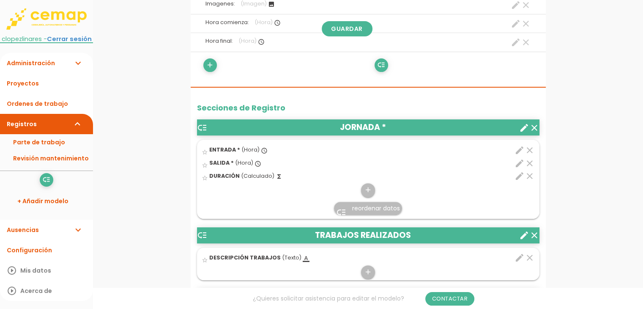
click at [519, 126] on icon "create" at bounding box center [524, 128] width 10 height 10
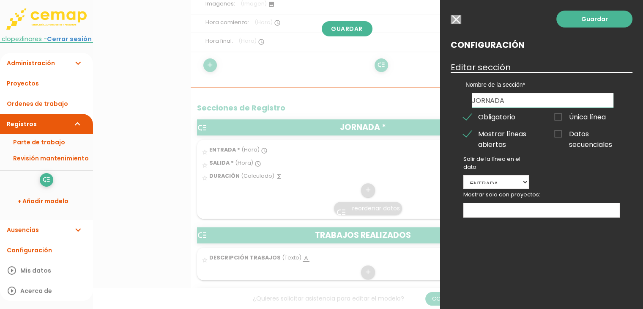
click at [451, 17] on input "button" at bounding box center [456, 19] width 11 height 9
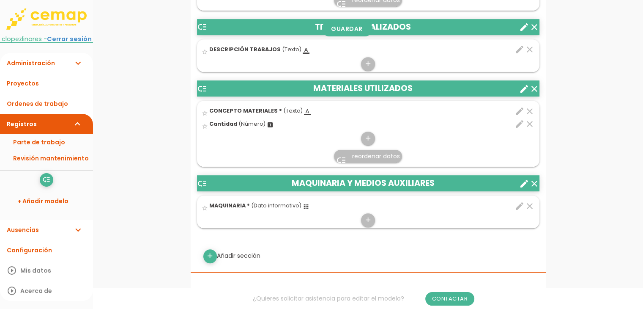
scroll to position [465, 0]
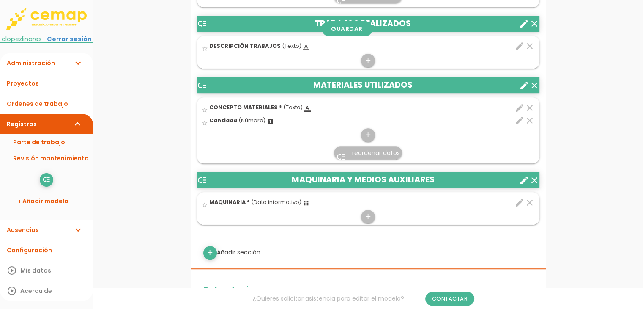
click at [535, 177] on icon "clear" at bounding box center [534, 180] width 10 height 10
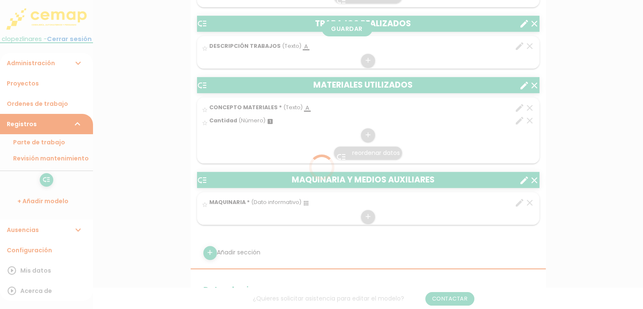
scroll to position [0, 0]
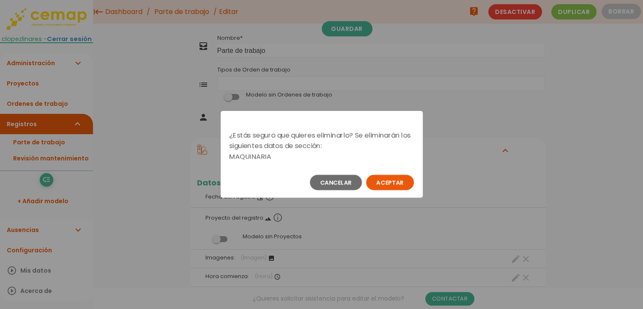
click at [402, 185] on button "Aceptar" at bounding box center [390, 182] width 48 height 15
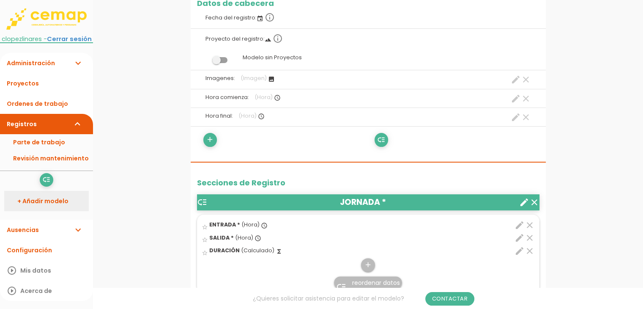
click at [57, 199] on link "+ Añadir modelo" at bounding box center [46, 201] width 85 height 20
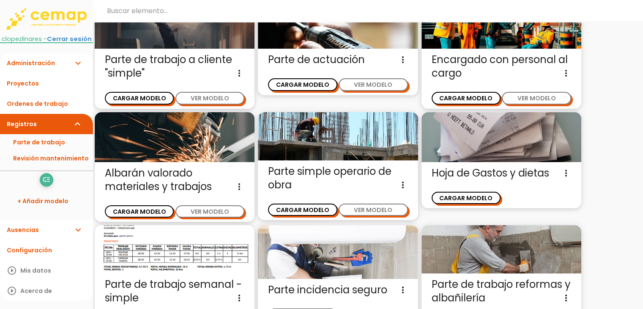
scroll to position [169, 0]
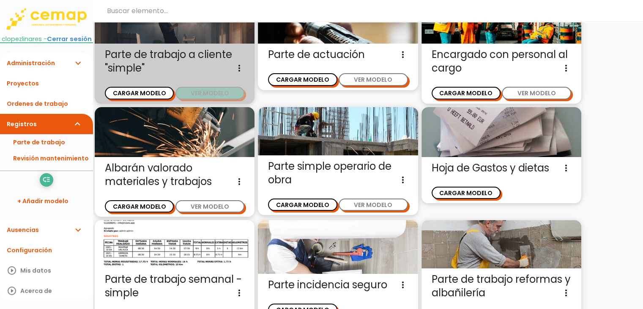
click at [205, 91] on button "VER MODELO" at bounding box center [209, 93] width 69 height 12
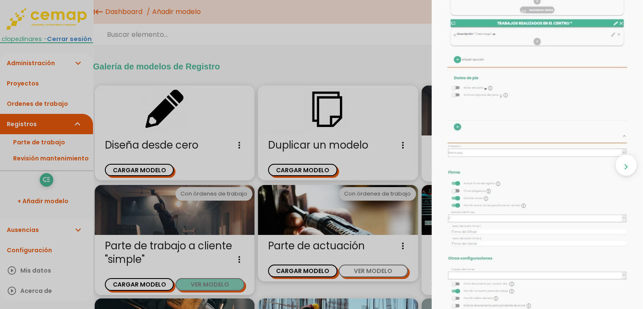
scroll to position [204, 0]
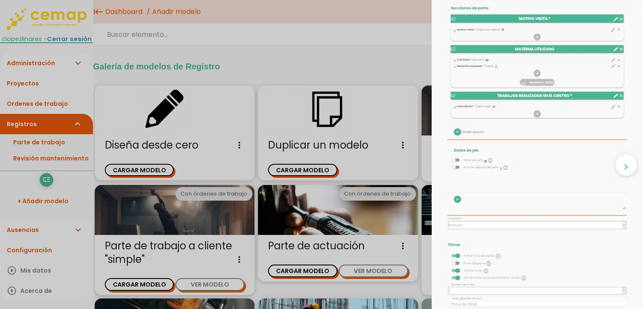
click at [293, 128] on div "close CARGAR MODELO chevron_right" at bounding box center [321, 154] width 643 height 309
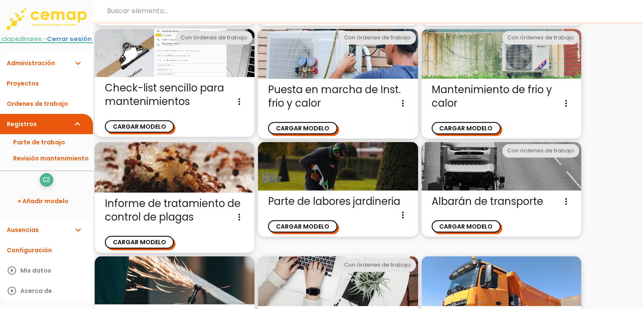
scroll to position [500, 0]
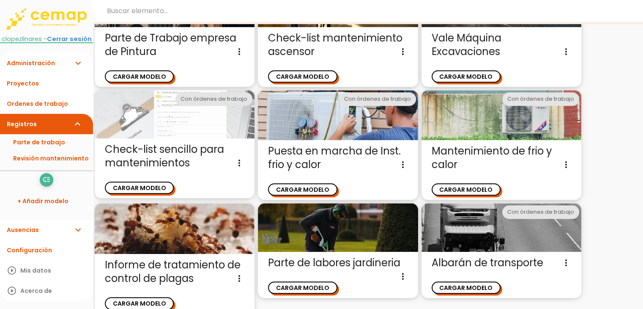
click at [181, 111] on img at bounding box center [175, 114] width 160 height 49
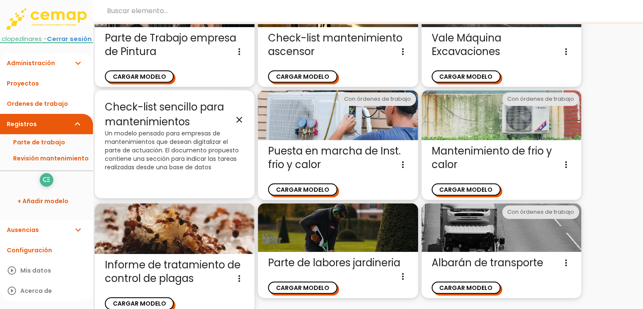
click at [240, 115] on icon "close" at bounding box center [239, 120] width 10 height 10
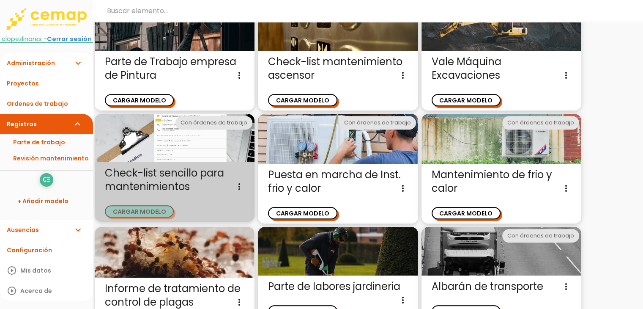
click at [152, 208] on button "CARGAR MODELO" at bounding box center [139, 211] width 69 height 12
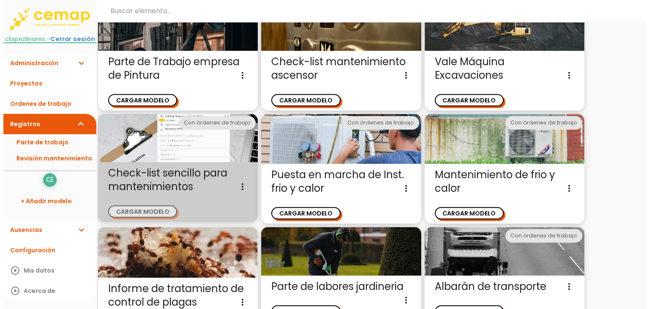
scroll to position [0, 0]
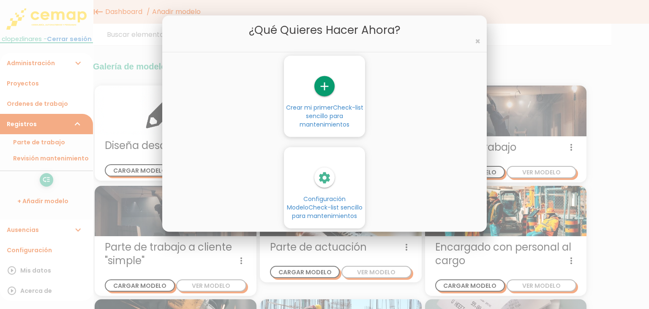
click at [332, 178] on icon "settings" at bounding box center [324, 177] width 20 height 20
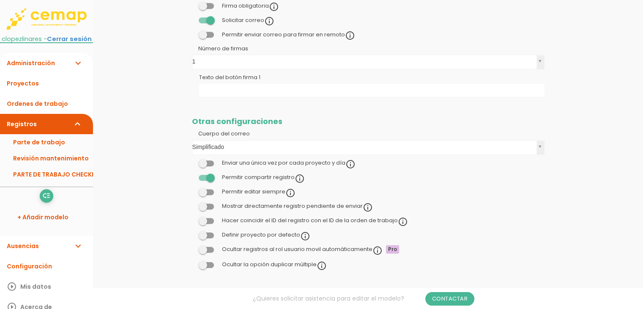
scroll to position [824, 0]
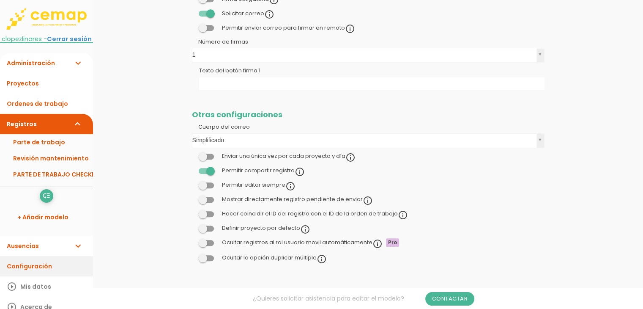
click at [41, 266] on link "Configuración" at bounding box center [46, 266] width 93 height 20
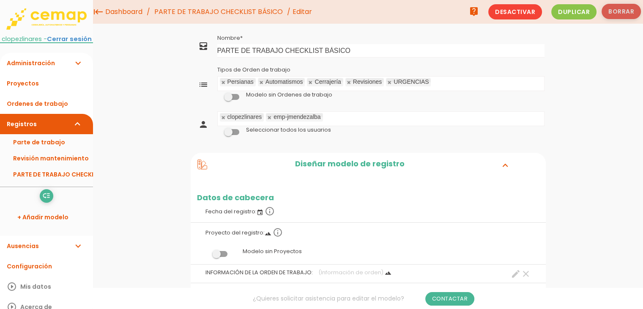
click at [621, 9] on button "Borrar" at bounding box center [620, 11] width 39 height 15
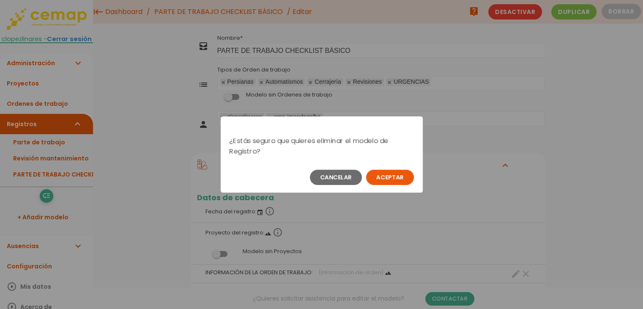
click at [399, 175] on button "Aceptar" at bounding box center [390, 176] width 48 height 15
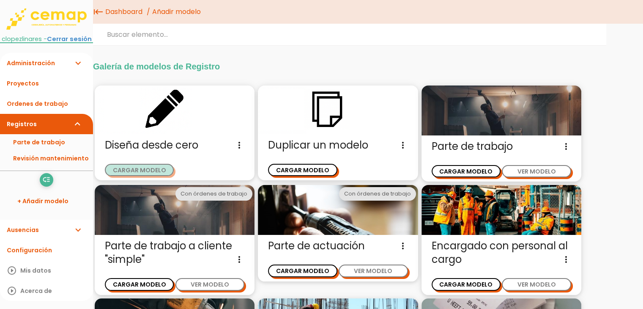
click at [158, 165] on button "CARGAR MODELO" at bounding box center [139, 170] width 69 height 12
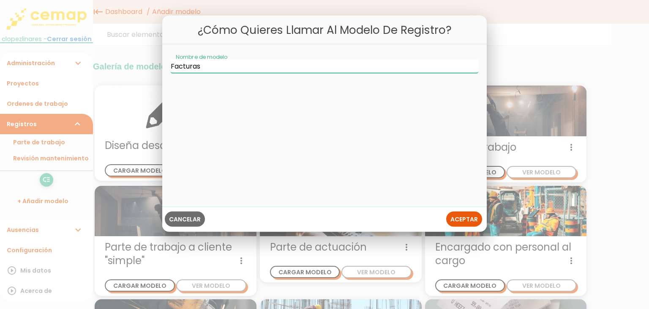
type input "Facturas"
click at [465, 219] on span "Aceptar" at bounding box center [464, 219] width 27 height 8
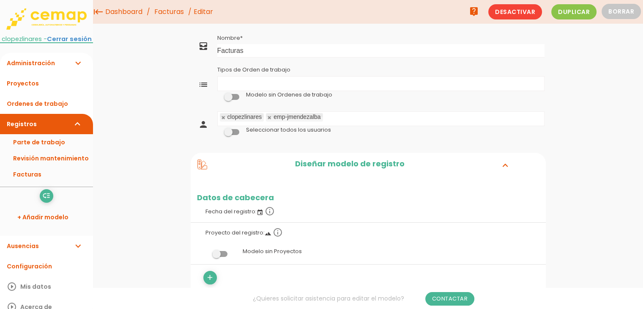
click at [230, 132] on span at bounding box center [231, 132] width 15 height 6
click at [217, 130] on input "checkbox" at bounding box center [217, 130] width 0 height 0
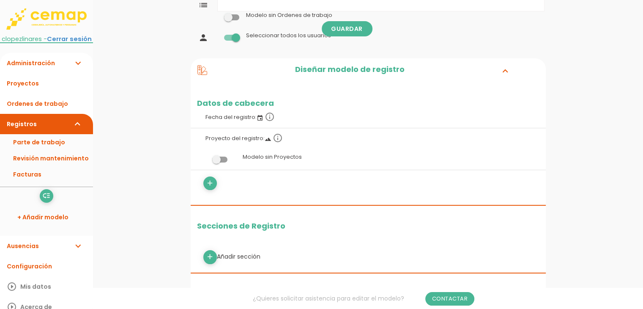
scroll to position [85, 0]
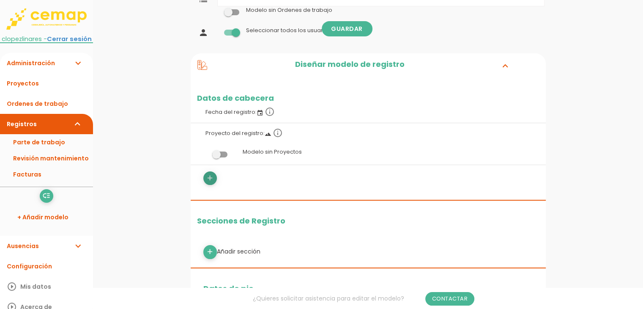
click at [215, 182] on link "add" at bounding box center [210, 178] width 14 height 14
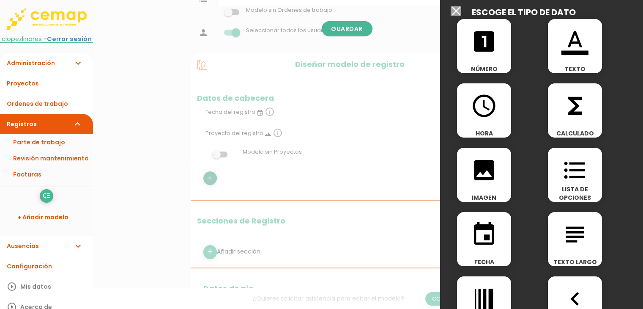
scroll to position [42, 0]
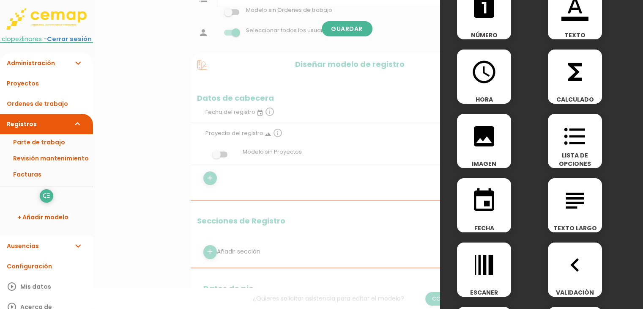
click at [493, 140] on icon "image" at bounding box center [483, 136] width 27 height 27
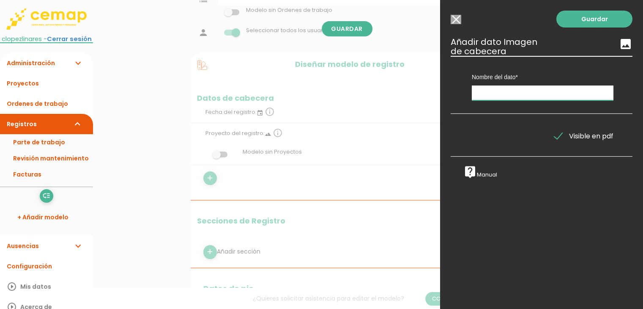
click at [499, 93] on input "text" at bounding box center [543, 92] width 142 height 15
type input "Imagen"
click at [579, 11] on link "Guardar" at bounding box center [594, 19] width 76 height 17
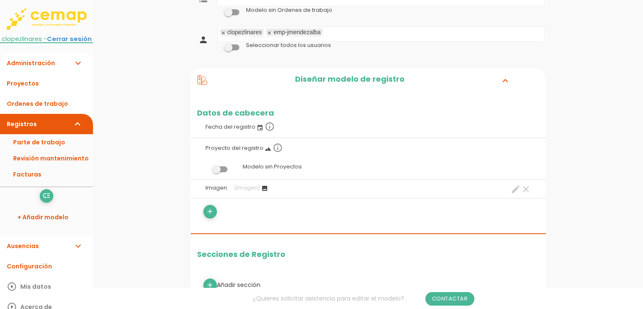
click at [203, 213] on div "add" at bounding box center [282, 212] width 171 height 14
click at [208, 212] on icon "add" at bounding box center [210, 212] width 8 height 14
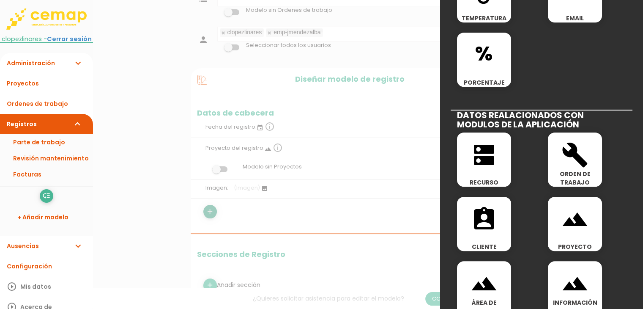
scroll to position [423, 0]
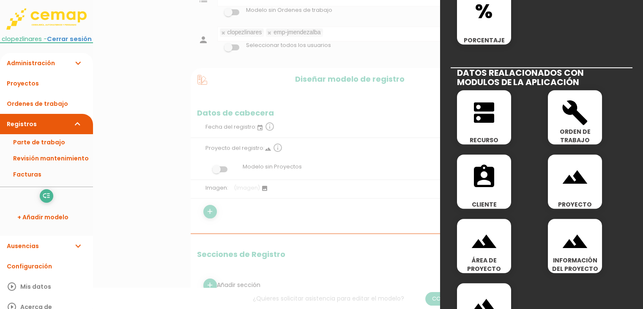
click at [504, 191] on div "assignment_ind CLIENTE" at bounding box center [484, 181] width 54 height 54
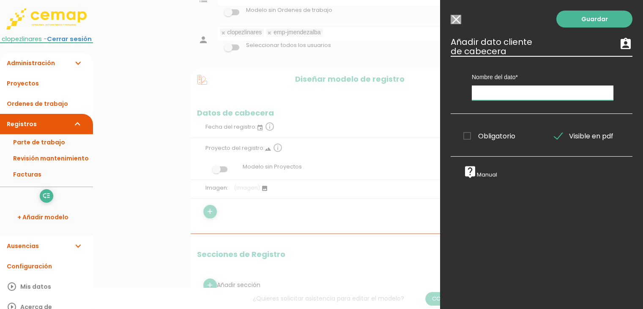
click at [514, 93] on input "text" at bounding box center [543, 92] width 142 height 15
type input "Cliente"
click at [494, 137] on span "Obligatorio" at bounding box center [489, 136] width 52 height 11
click at [0, 0] on input "Obligatorio" at bounding box center [0, 0] width 0 height 0
click at [585, 21] on link "Guardar" at bounding box center [594, 19] width 76 height 17
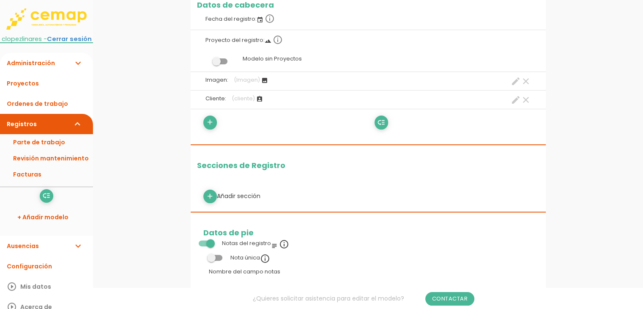
scroll to position [211, 0]
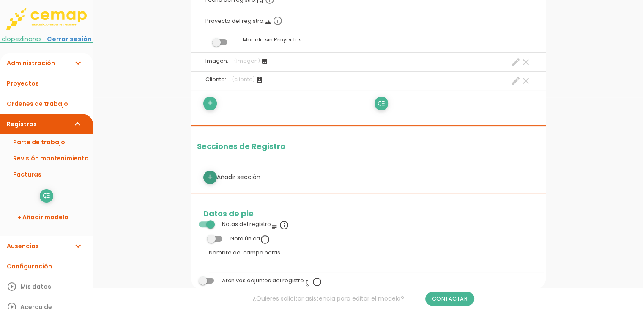
click at [212, 176] on icon "add" at bounding box center [210, 177] width 8 height 14
select select
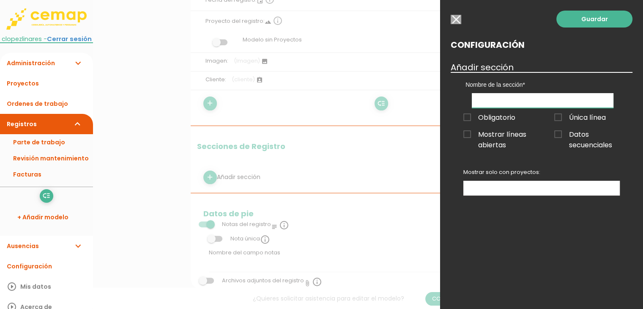
click at [509, 102] on input "text" at bounding box center [543, 100] width 142 height 15
type input "MATERIALES"
click at [491, 117] on span "Obligatorio" at bounding box center [489, 117] width 52 height 11
click at [0, 0] on input "Obligatorio" at bounding box center [0, 0] width 0 height 0
click at [590, 17] on link "Guardar" at bounding box center [594, 19] width 76 height 17
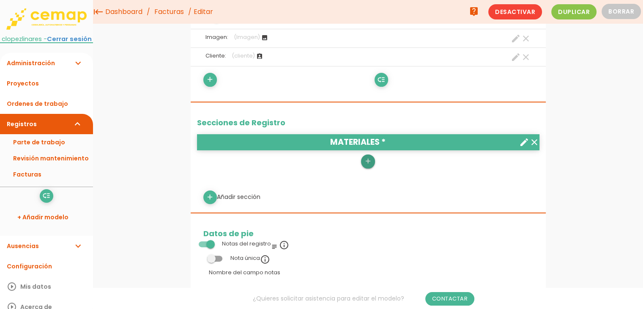
click at [369, 162] on icon "add" at bounding box center [368, 161] width 8 height 14
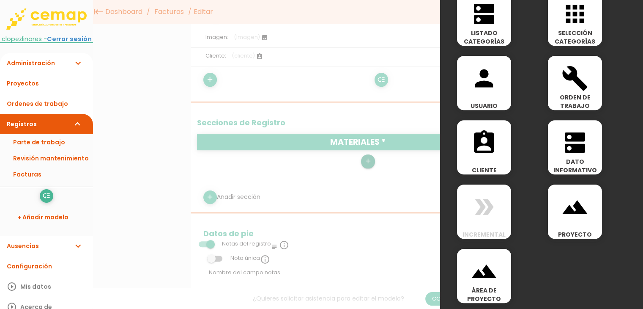
scroll to position [458, 0]
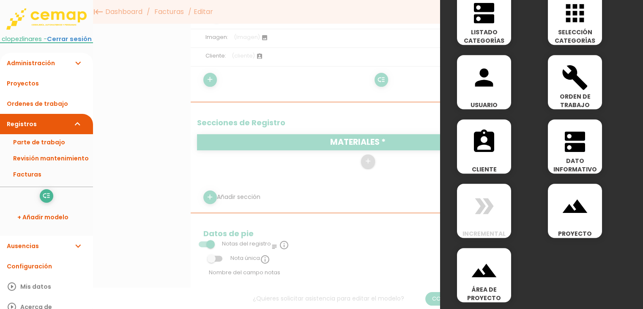
click at [571, 163] on span "DATO INFORMATIVO" at bounding box center [575, 164] width 54 height 17
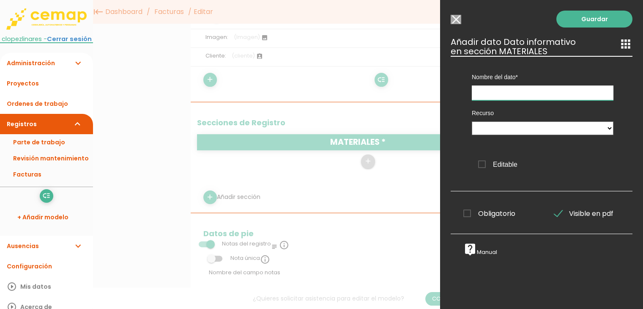
click at [517, 93] on input "text" at bounding box center [543, 92] width 142 height 15
type input "Materiales"
click at [511, 124] on select at bounding box center [543, 128] width 142 height 14
click at [513, 129] on select at bounding box center [543, 128] width 142 height 14
click at [485, 215] on span "Obligatorio" at bounding box center [489, 213] width 52 height 11
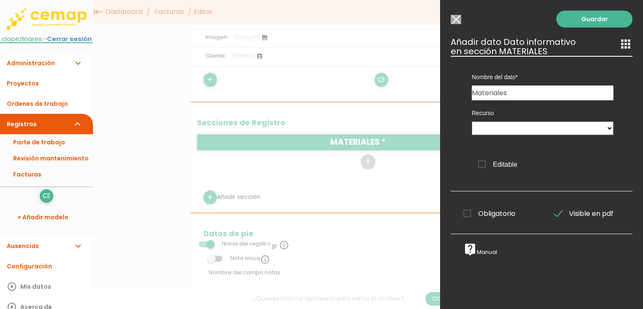
click at [0, 0] on input "Obligatorio" at bounding box center [0, 0] width 0 height 0
click at [568, 11] on link "Guardar" at bounding box center [594, 19] width 76 height 17
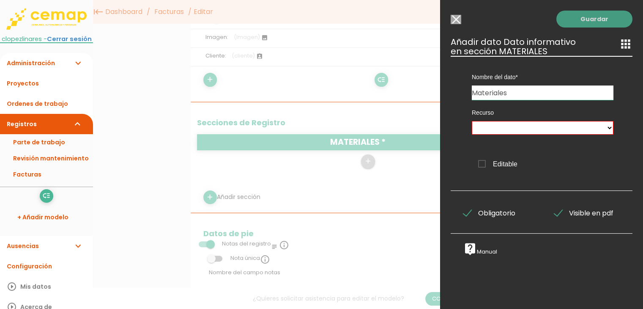
click at [568, 19] on link "Guardar" at bounding box center [594, 19] width 76 height 17
click at [541, 128] on select at bounding box center [543, 128] width 142 height 14
click at [459, 18] on input "Modelo sin Ordenes de trabajo" at bounding box center [456, 19] width 11 height 9
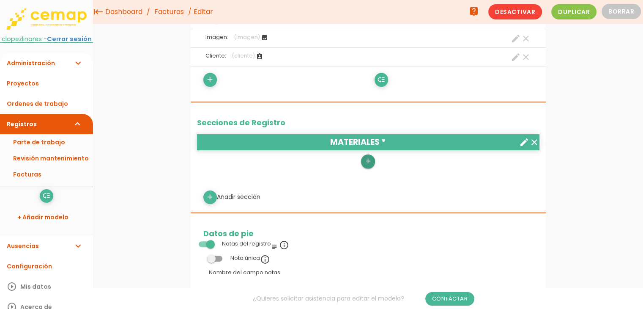
click at [368, 162] on icon "add" at bounding box center [368, 161] width 8 height 14
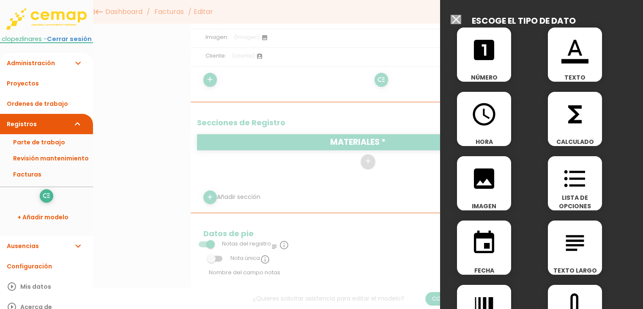
click at [500, 68] on div "looks_one NÚMERO" at bounding box center [484, 54] width 54 height 54
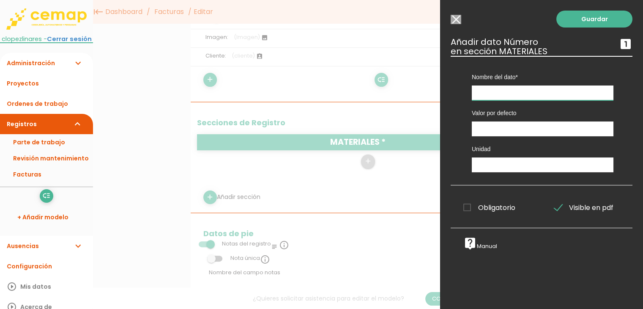
click at [497, 88] on input "text" at bounding box center [543, 92] width 142 height 15
type input "Cantidad"
click at [506, 163] on input "text" at bounding box center [543, 164] width 142 height 15
type input "uds"
click at [567, 19] on link "Guardar" at bounding box center [594, 19] width 76 height 17
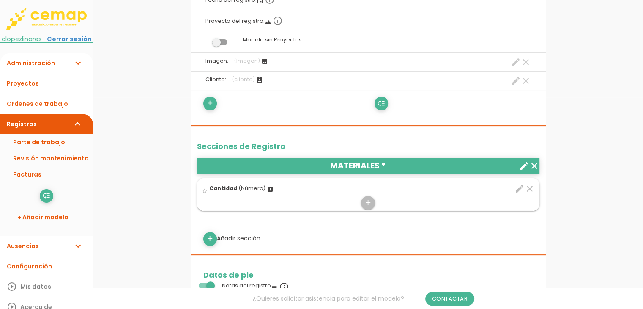
click at [519, 188] on icon "edit" at bounding box center [519, 188] width 10 height 10
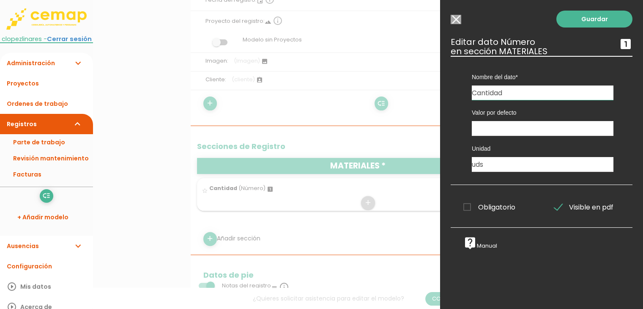
click at [482, 205] on span "Obligatorio" at bounding box center [489, 207] width 52 height 11
click at [0, 0] on input "Obligatorio" at bounding box center [0, 0] width 0 height 0
click at [582, 22] on link "Guardar" at bounding box center [594, 19] width 76 height 17
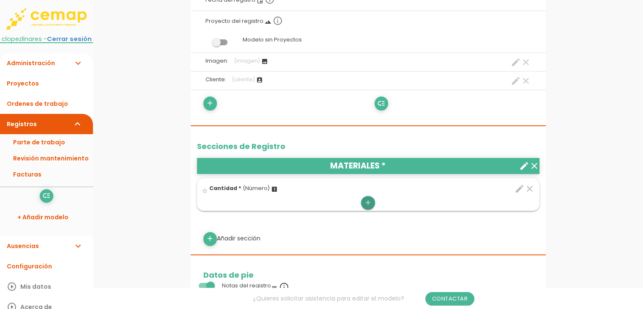
click at [364, 207] on icon "add" at bounding box center [368, 203] width 8 height 14
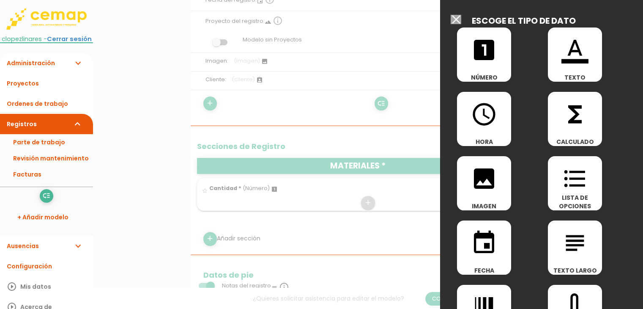
click at [477, 57] on icon "looks_one" at bounding box center [483, 49] width 27 height 27
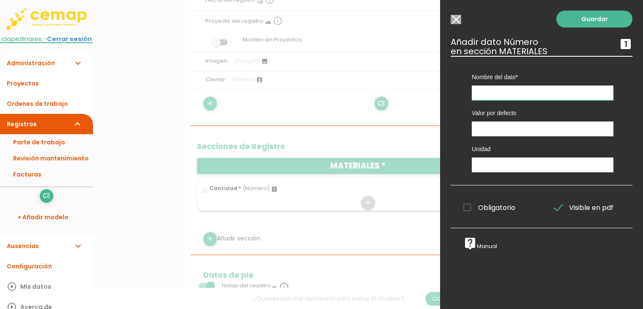
click at [501, 93] on input "text" at bounding box center [543, 92] width 142 height 15
type input "Precio"
click at [480, 168] on input "text" at bounding box center [543, 164] width 142 height 15
click at [496, 168] on input "text" at bounding box center [543, 164] width 142 height 15
paste input "€"
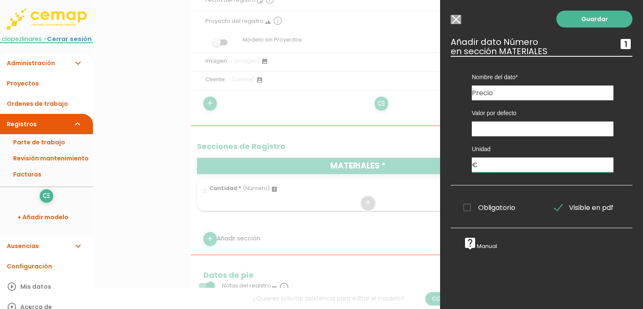
type input "€"
click at [482, 209] on span "Obligatorio" at bounding box center [489, 207] width 52 height 11
click at [0, 0] on input "Obligatorio" at bounding box center [0, 0] width 0 height 0
click at [600, 19] on link "Guardar" at bounding box center [594, 19] width 76 height 17
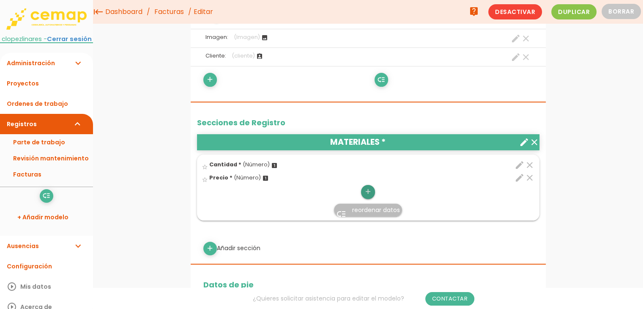
click at [369, 188] on icon "add" at bounding box center [368, 192] width 8 height 14
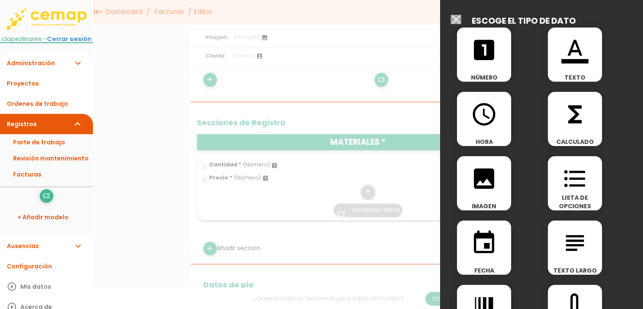
click at [551, 101] on span "functions" at bounding box center [575, 110] width 54 height 36
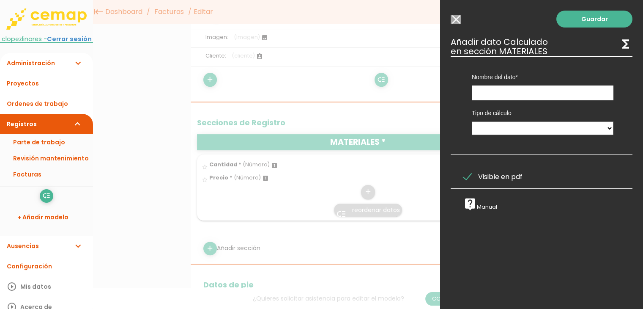
click at [551, 82] on div "Nombre del dato Cantidad Precio" at bounding box center [542, 78] width 154 height 44
click at [548, 93] on input "text" at bounding box center [543, 92] width 142 height 15
type input "Precio total"
click at [518, 128] on select "Calculado entre datos" at bounding box center [543, 128] width 142 height 14
select select "1"
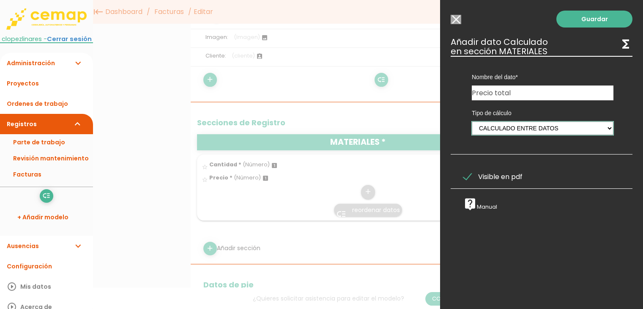
click at [472, 121] on select "Calculado entre datos" at bounding box center [543, 128] width 142 height 14
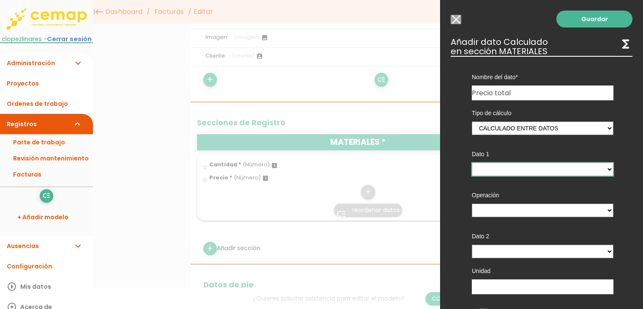
click at [511, 169] on select "Cantidad - (columna) Precio - (columna)" at bounding box center [543, 169] width 142 height 14
select select "1544_pos1"
click at [472, 162] on select "Cantidad - (columna) Precio - (columna)" at bounding box center [543, 169] width 142 height 14
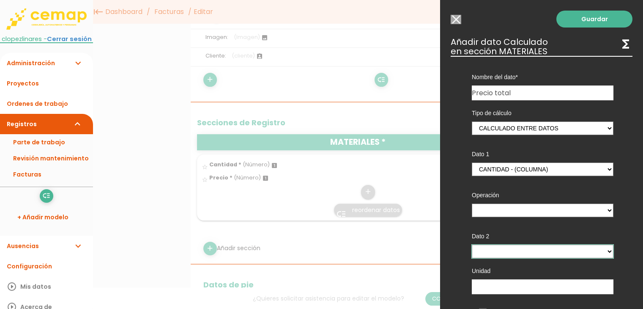
click at [514, 248] on select "Cantidad - (columna) Precio - (columna)" at bounding box center [543, 251] width 142 height 14
select select "1544_pos2"
click at [472, 244] on select "Cantidad - (columna) Precio - (columna)" at bounding box center [543, 251] width 142 height 14
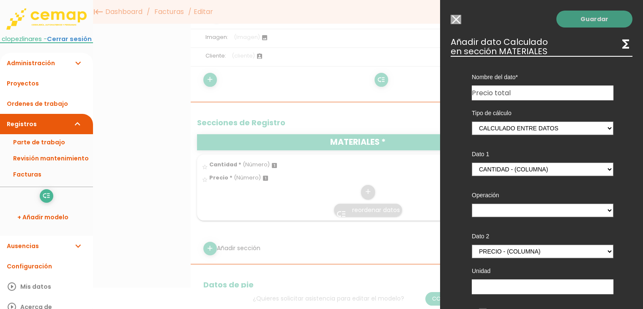
click at [585, 22] on link "Guardar" at bounding box center [594, 19] width 76 height 17
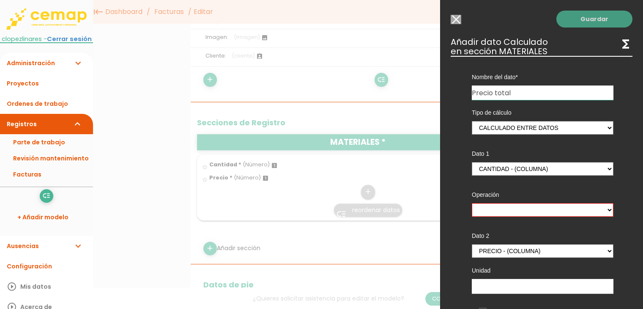
click at [585, 20] on link "Guardar" at bounding box center [594, 19] width 76 height 17
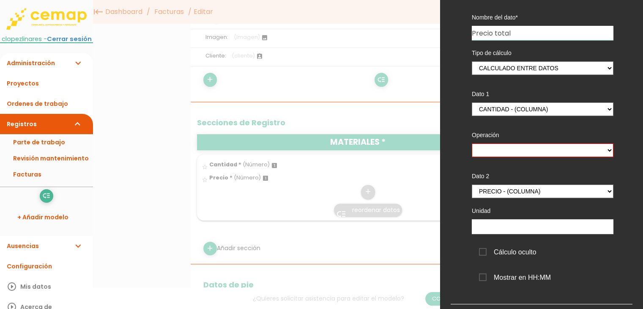
scroll to position [120, 0]
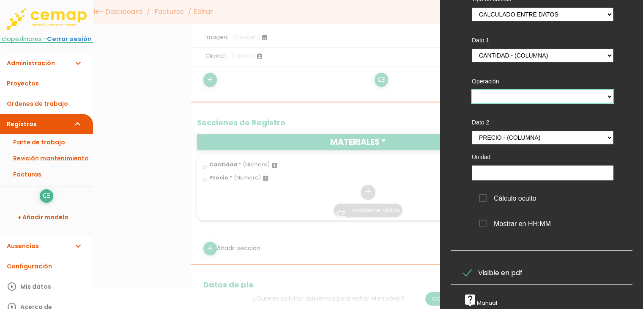
click at [533, 90] on select "+ - * /" at bounding box center [543, 97] width 142 height 14
click at [508, 91] on select "+ - * /" at bounding box center [543, 97] width 142 height 14
click at [472, 90] on select "+ - * /" at bounding box center [543, 97] width 142 height 14
click at [526, 93] on select "+ - * /" at bounding box center [543, 97] width 142 height 14
select select "*"
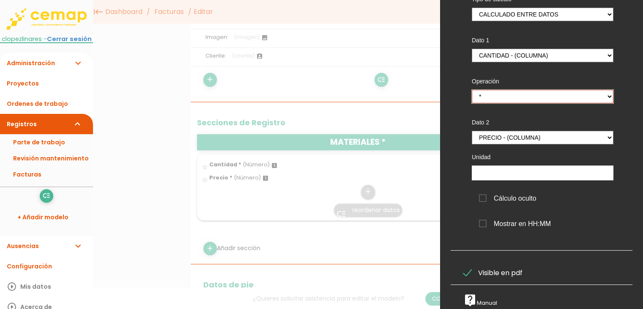
click at [472, 90] on select "+ - * /" at bounding box center [543, 97] width 142 height 14
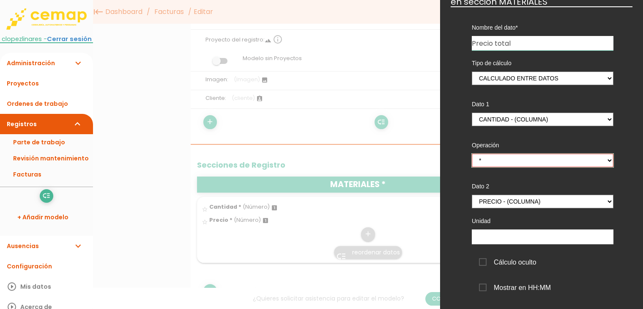
scroll to position [0, 0]
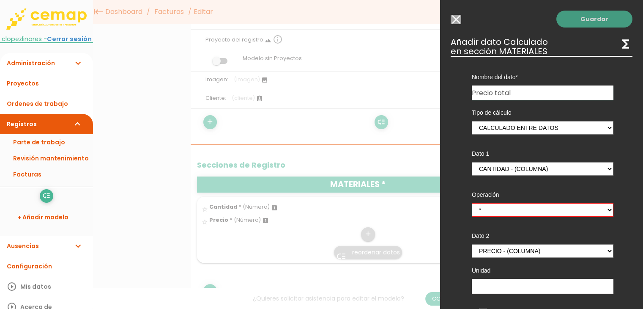
click at [585, 15] on link "Guardar" at bounding box center [594, 19] width 76 height 17
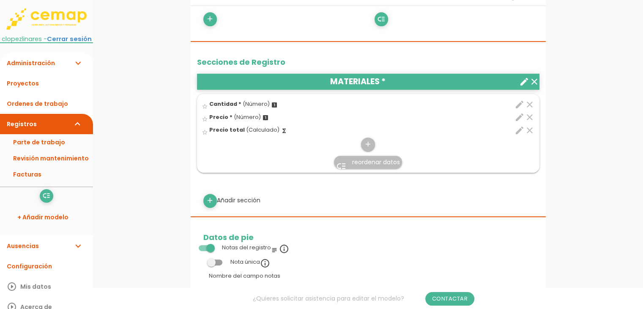
scroll to position [296, 0]
click at [214, 198] on link "add" at bounding box center [210, 200] width 14 height 14
select select
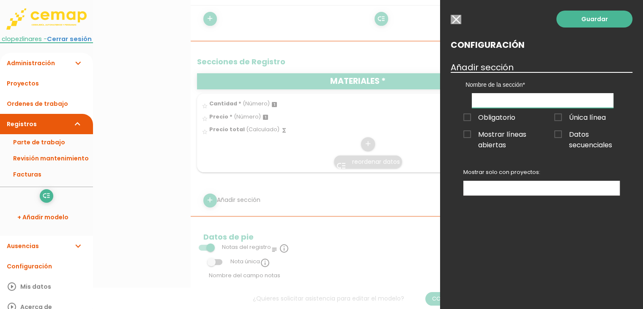
click at [497, 103] on input "text" at bounding box center [543, 100] width 142 height 15
type input "HORAS DE TRABAJO"
click at [475, 117] on span "Obligatorio" at bounding box center [489, 117] width 52 height 11
click at [0, 0] on input "Obligatorio" at bounding box center [0, 0] width 0 height 0
click at [586, 17] on link "Guardar" at bounding box center [594, 19] width 76 height 17
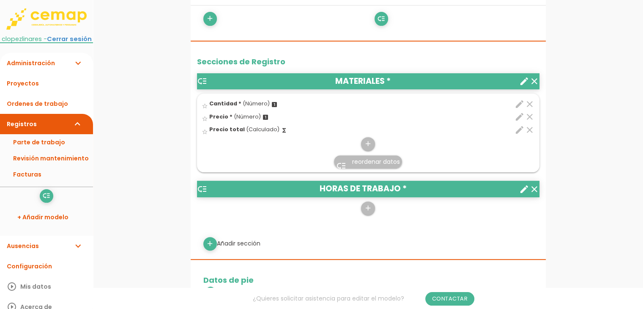
scroll to position [296, 0]
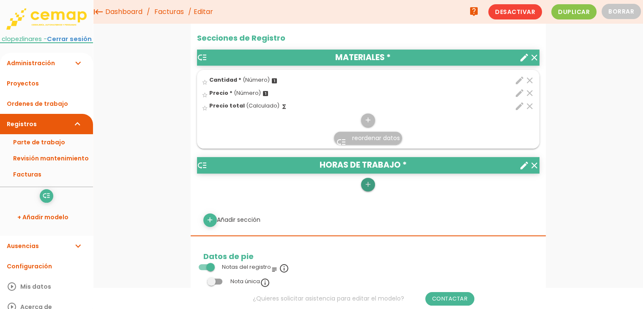
click at [372, 183] on link "add" at bounding box center [368, 185] width 14 height 14
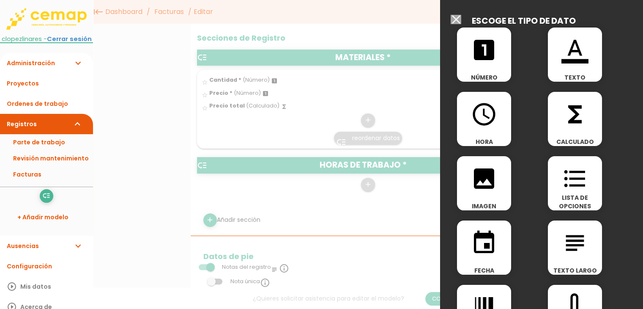
click at [488, 117] on icon "access_time" at bounding box center [483, 114] width 27 height 27
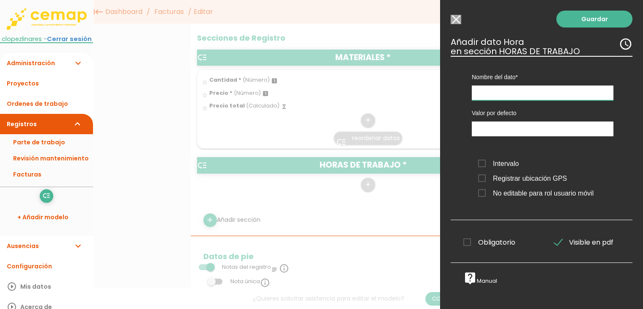
click at [494, 90] on input "text" at bounding box center [543, 92] width 142 height 15
type input "Desde"
click at [488, 240] on span "Obligatorio" at bounding box center [489, 242] width 52 height 11
click at [0, 0] on input "Obligatorio" at bounding box center [0, 0] width 0 height 0
click at [595, 21] on link "Guardar" at bounding box center [594, 19] width 76 height 17
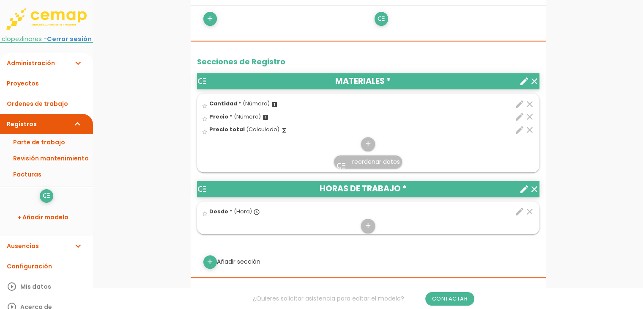
click at [363, 217] on div "star_border Desde * (Hora) access_time" at bounding box center [341, 212] width 278 height 13
click at [0, 0] on input "star_border" at bounding box center [0, 0] width 0 height 0
click at [371, 221] on icon "add" at bounding box center [368, 226] width 8 height 14
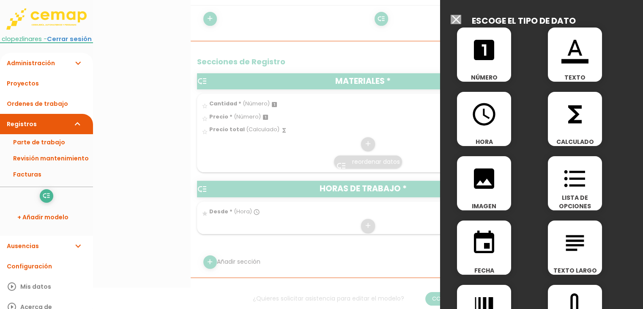
click at [488, 62] on icon "looks_one" at bounding box center [483, 49] width 27 height 27
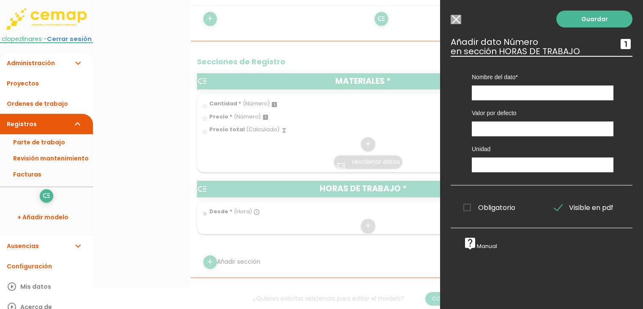
click at [490, 85] on div "Nombre del dato Cantidad Desde Precio Precio total" at bounding box center [542, 78] width 154 height 44
click at [454, 16] on input "Modelo sin Ordenes de trabajo" at bounding box center [456, 19] width 11 height 9
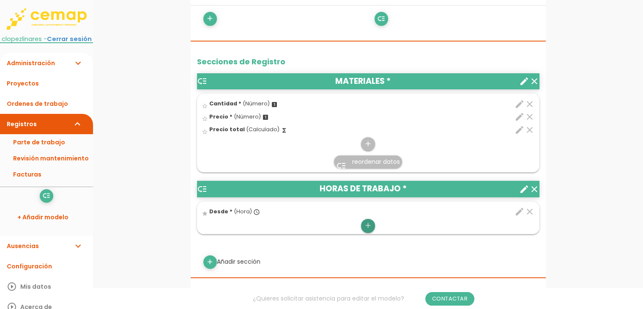
click at [368, 223] on icon "add" at bounding box center [368, 226] width 8 height 14
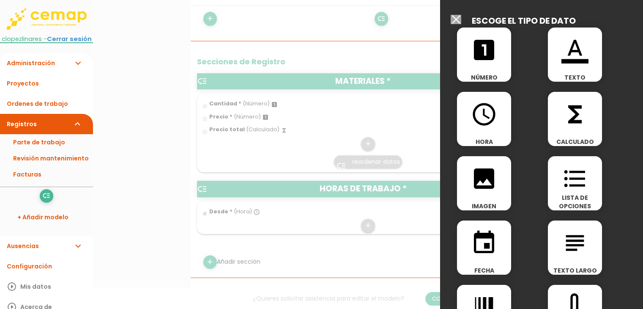
click at [495, 117] on icon "access_time" at bounding box center [483, 114] width 27 height 27
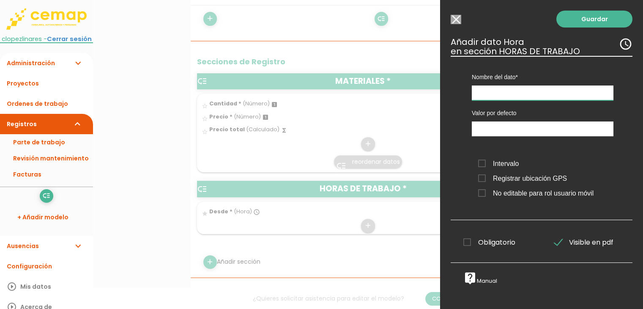
click at [500, 94] on input "text" at bounding box center [543, 92] width 142 height 15
type input "Hasta"
click at [475, 243] on span "Obligatorio" at bounding box center [489, 242] width 52 height 11
click at [0, 0] on input "Obligatorio" at bounding box center [0, 0] width 0 height 0
click at [568, 19] on link "Guardar" at bounding box center [594, 19] width 76 height 17
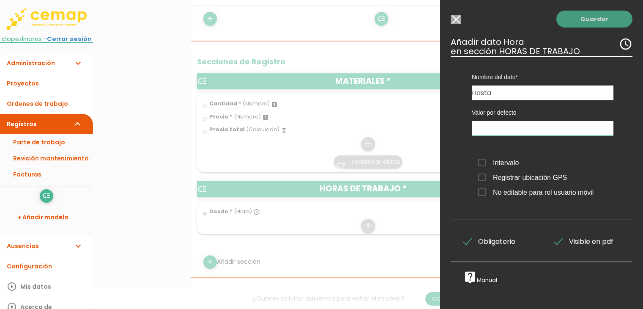
click at [571, 27] on link "Guardar" at bounding box center [594, 19] width 76 height 17
type input "11:57"
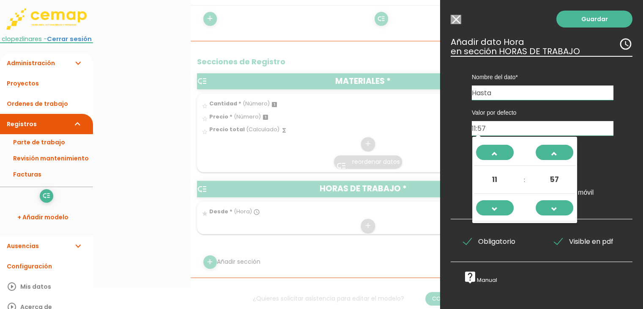
click at [531, 127] on input "11:57" at bounding box center [543, 128] width 142 height 14
click at [525, 129] on input "11:57" at bounding box center [543, 128] width 142 height 14
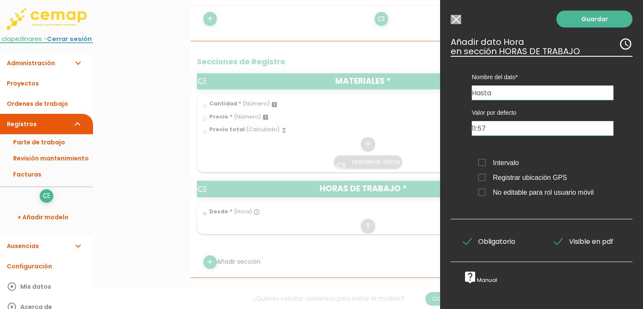
click at [541, 93] on input "Hasta" at bounding box center [543, 92] width 142 height 14
click at [456, 15] on input "Modelo sin Ordenes de trabajo" at bounding box center [456, 19] width 11 height 9
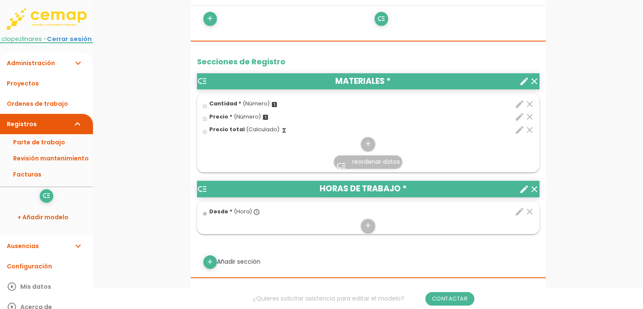
click at [519, 208] on icon "edit" at bounding box center [519, 211] width 10 height 10
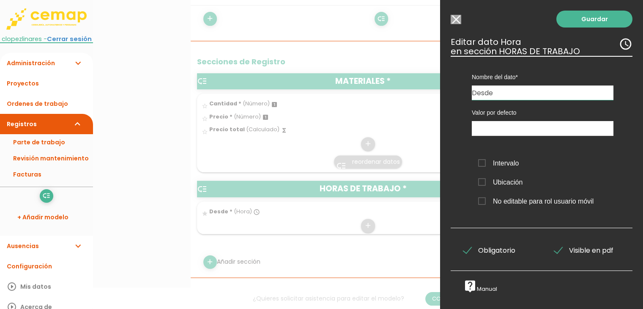
click at [516, 89] on input "Desde" at bounding box center [543, 92] width 142 height 14
type input "Inicio"
click at [594, 20] on link "Guardar" at bounding box center [594, 19] width 76 height 17
click at [595, 22] on link "Guardar" at bounding box center [594, 19] width 76 height 17
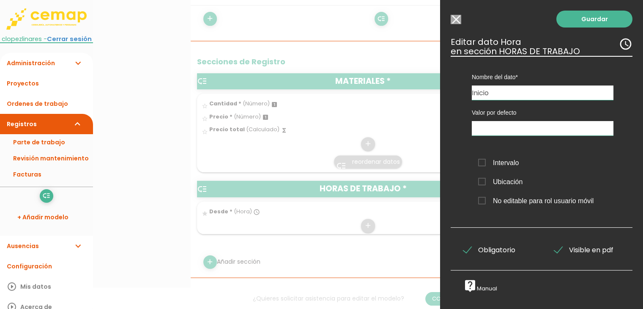
type input "11:57"
click at [537, 126] on input "11:57" at bounding box center [543, 128] width 142 height 14
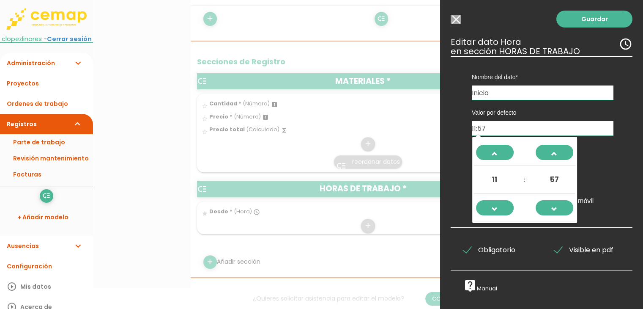
click at [535, 123] on input "11:57" at bounding box center [543, 128] width 142 height 14
click at [452, 124] on div "Nombre del dato Cantidad Inicio Precio Precio total Tipo de dato Número Texto T…" at bounding box center [542, 142] width 182 height 172
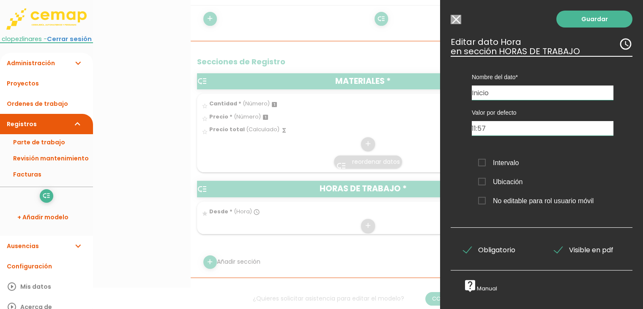
click at [505, 164] on span "Intervalo" at bounding box center [498, 162] width 41 height 11
click at [0, 0] on input "Intervalo" at bounding box center [0, 0] width 0 height 0
click at [505, 164] on span "Intervalo" at bounding box center [498, 162] width 41 height 11
click at [0, 0] on input "Intervalo" at bounding box center [0, 0] width 0 height 0
click at [456, 23] on input "Modelo sin Ordenes de trabajo" at bounding box center [456, 19] width 11 height 9
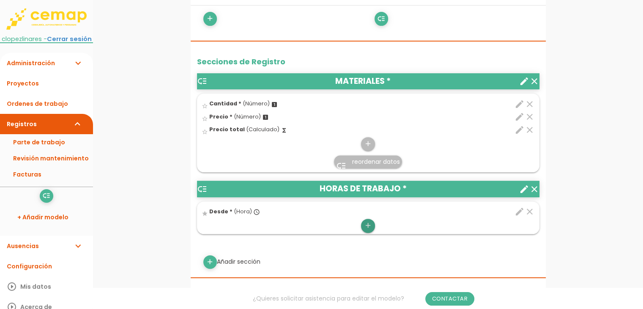
click at [368, 222] on icon "add" at bounding box center [368, 226] width 8 height 14
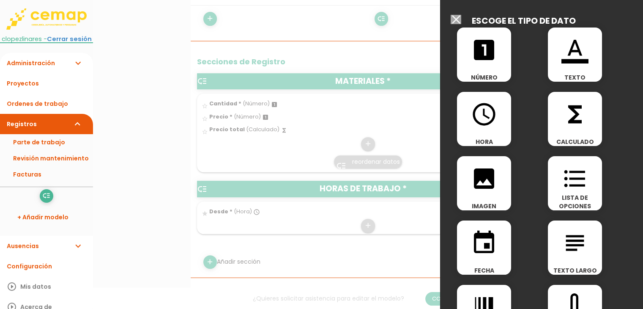
click at [490, 123] on icon "access_time" at bounding box center [483, 114] width 27 height 27
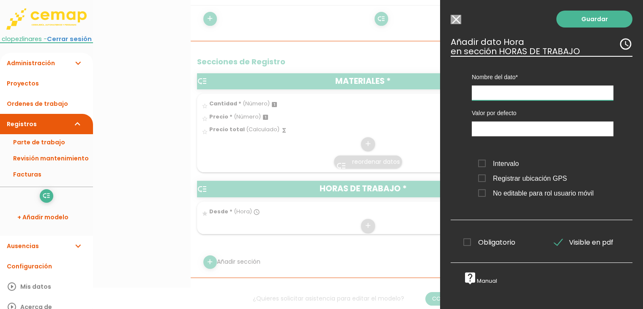
click at [503, 88] on input "text" at bounding box center [543, 92] width 142 height 15
type input "Fin"
click at [578, 21] on link "Guardar" at bounding box center [594, 19] width 76 height 17
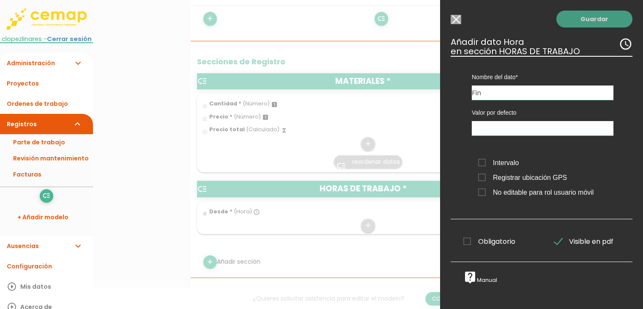
click at [575, 20] on link "Guardar" at bounding box center [594, 19] width 76 height 17
drag, startPoint x: 495, startPoint y: 234, endPoint x: 495, endPoint y: 239, distance: 5.1
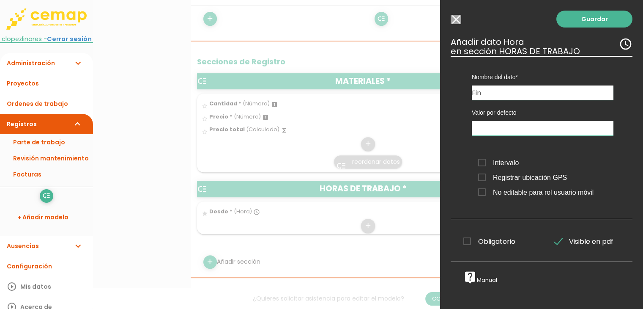
click at [495, 233] on div "Obligatorio Obligatorio Obligatorio Obligatorio Obligatorio" at bounding box center [496, 240] width 91 height 17
click at [495, 242] on span "Obligatorio" at bounding box center [489, 241] width 52 height 11
click at [0, 0] on input "Obligatorio" at bounding box center [0, 0] width 0 height 0
click at [585, 23] on link "Guardar" at bounding box center [594, 19] width 76 height 17
click at [585, 22] on link "Guardar" at bounding box center [594, 19] width 76 height 17
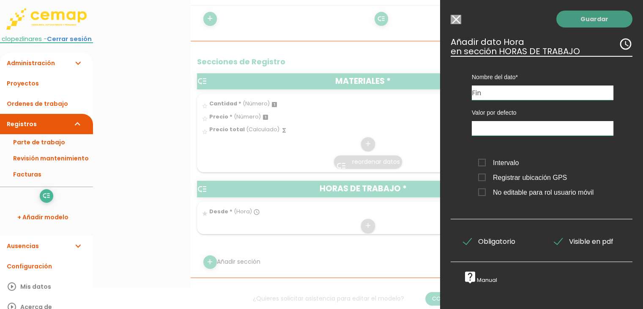
click at [585, 22] on link "Guardar" at bounding box center [594, 19] width 76 height 17
click at [627, 43] on div "Guardar ESCOGE EL TIPO DE DATO looks_one NÚMERO format_color_text TEXTO access_…" at bounding box center [541, 154] width 203 height 309
click at [620, 43] on icon "access_time" at bounding box center [626, 44] width 14 height 14
type input "11:58"
click at [511, 134] on input "11:58" at bounding box center [543, 128] width 142 height 14
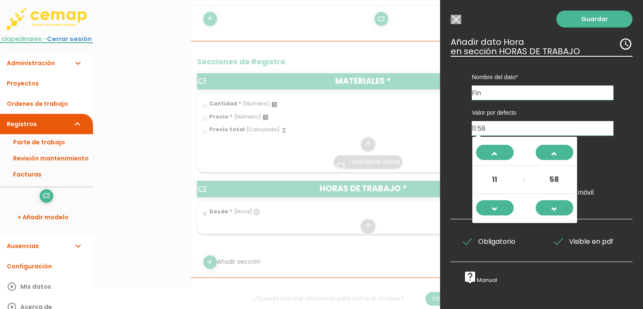
click at [459, 132] on div "Valor por defecto 11:58 Intervalo Registrar ubicación GPS No editable para rol …" at bounding box center [542, 153] width 167 height 106
click at [490, 130] on input "11:58" at bounding box center [543, 128] width 142 height 14
click at [609, 88] on div "Nombre del dato Cantidad Inicio Precio Precio total Fin" at bounding box center [542, 78] width 154 height 44
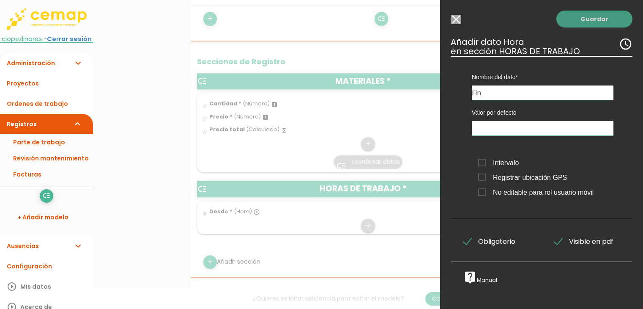
click at [590, 14] on link "Guardar" at bounding box center [594, 19] width 76 height 17
drag, startPoint x: 588, startPoint y: 16, endPoint x: 588, endPoint y: 20, distance: 4.6
click at [588, 16] on link "Guardar" at bounding box center [594, 19] width 76 height 17
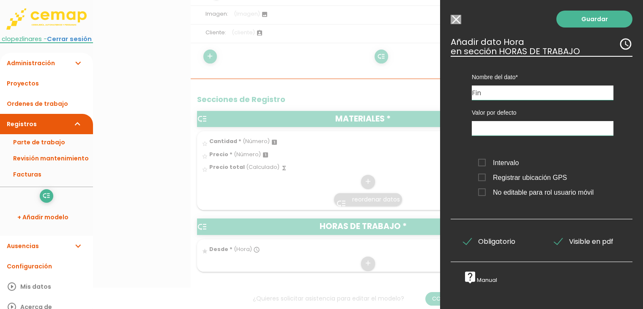
scroll to position [254, 0]
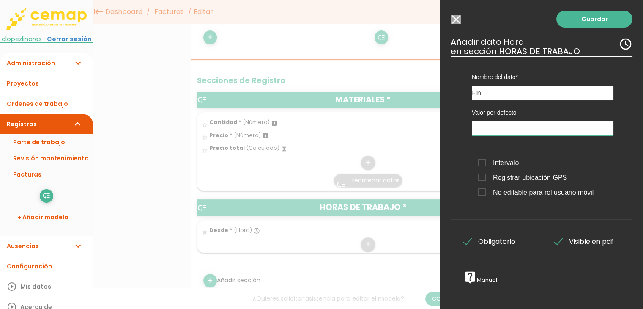
click at [503, 163] on span "Intervalo" at bounding box center [498, 162] width 41 height 11
click at [0, 0] on input "Intervalo" at bounding box center [0, 0] width 0 height 0
click at [503, 159] on span "Intervalo" at bounding box center [498, 162] width 41 height 11
click at [0, 0] on input "Intervalo" at bounding box center [0, 0] width 0 height 0
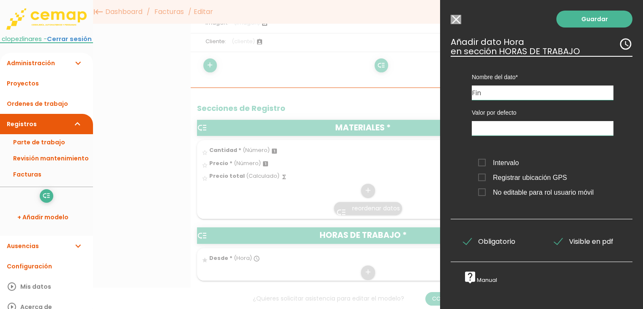
scroll to position [211, 0]
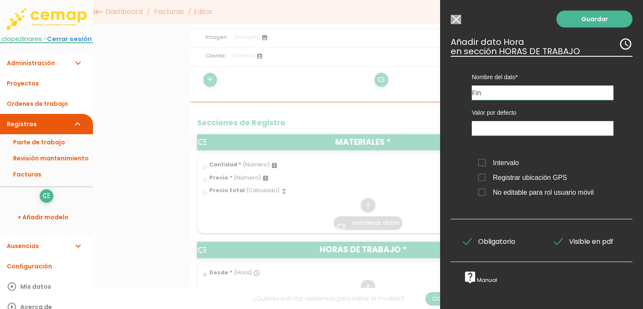
click at [509, 176] on span "Registrar ubicación GPS" at bounding box center [522, 177] width 89 height 11
click at [0, 0] on input "Registrar ubicación GPS" at bounding box center [0, 0] width 0 height 0
click at [595, 14] on link "Guardar" at bounding box center [594, 19] width 76 height 17
type input "11:58"
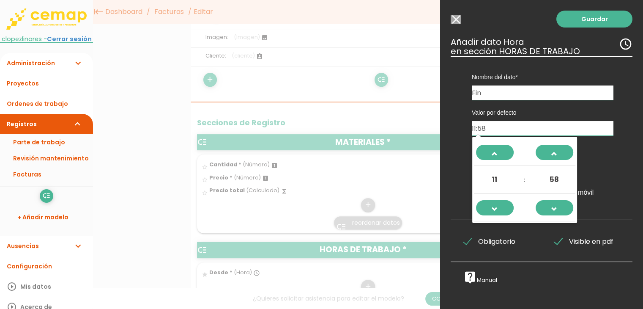
click at [545, 129] on input "11:58" at bounding box center [543, 128] width 142 height 14
click at [551, 178] on span "58" at bounding box center [554, 179] width 23 height 23
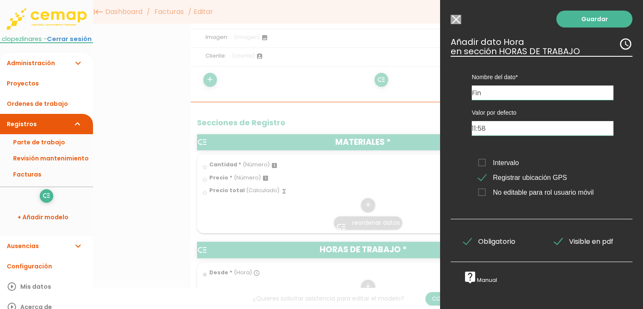
click at [592, 180] on label "Registrar ubicación GPS" at bounding box center [545, 177] width 135 height 11
click at [0, 0] on input "Registrar ubicación GPS" at bounding box center [0, 0] width 0 height 0
click at [534, 179] on span "Registrar ubicación GPS" at bounding box center [522, 177] width 89 height 11
click at [0, 0] on input "Registrar ubicación GPS" at bounding box center [0, 0] width 0 height 0
click at [534, 179] on span "Registrar ubicación GPS" at bounding box center [522, 177] width 89 height 11
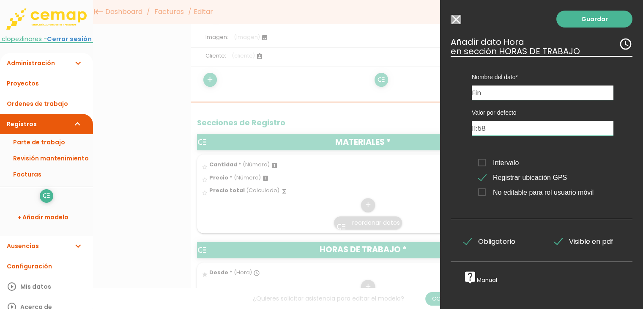
click at [0, 0] on input "Registrar ubicación GPS" at bounding box center [0, 0] width 0 height 0
click at [582, 16] on link "Guardar" at bounding box center [594, 19] width 76 height 17
click at [582, 23] on link "Guardar" at bounding box center [594, 19] width 76 height 17
click at [568, 244] on span "Visible en pdf" at bounding box center [583, 241] width 59 height 11
click at [0, 0] on input "Visible en pdf" at bounding box center [0, 0] width 0 height 0
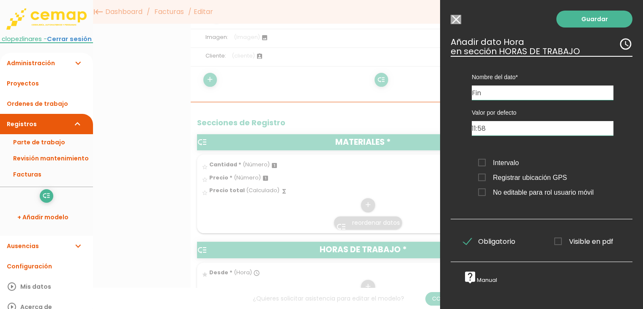
click at [568, 244] on span "Visible en pdf" at bounding box center [583, 241] width 59 height 11
click at [0, 0] on input "Visible en pdf" at bounding box center [0, 0] width 0 height 0
click at [512, 93] on input "Fin" at bounding box center [543, 92] width 142 height 14
click at [451, 22] on input "Modelo sin Ordenes de trabajo" at bounding box center [456, 19] width 11 height 9
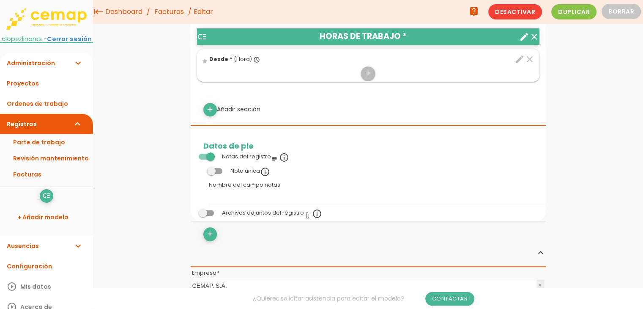
scroll to position [421, 0]
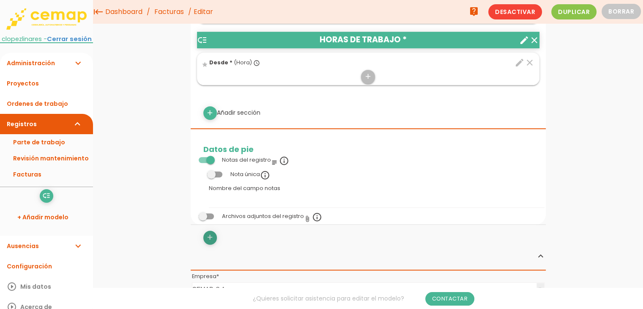
click at [207, 237] on icon "add" at bounding box center [210, 237] width 8 height 14
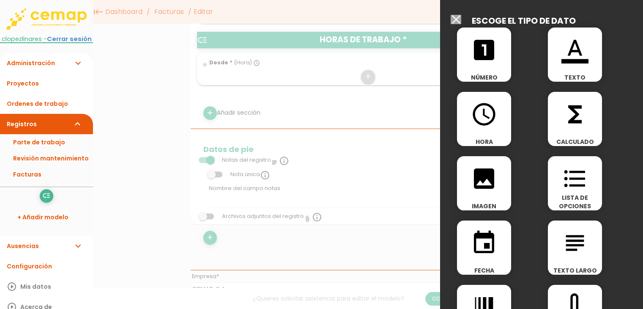
click at [563, 123] on icon "functions" at bounding box center [574, 114] width 27 height 27
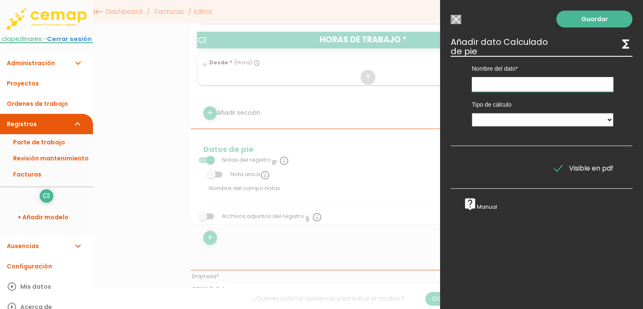
click at [519, 89] on input "text" at bounding box center [543, 84] width 142 height 15
type input "Total materiales"
click at [500, 118] on select "Suma de totales Calculado entre datos" at bounding box center [543, 120] width 142 height 14
click at [549, 114] on select "Suma de totales Calculado entre datos" at bounding box center [543, 120] width 142 height 14
select select "1"
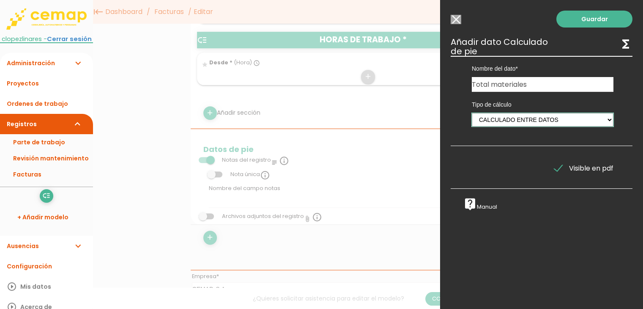
click at [472, 113] on select "Suma de totales Calculado entre datos" at bounding box center [543, 120] width 142 height 14
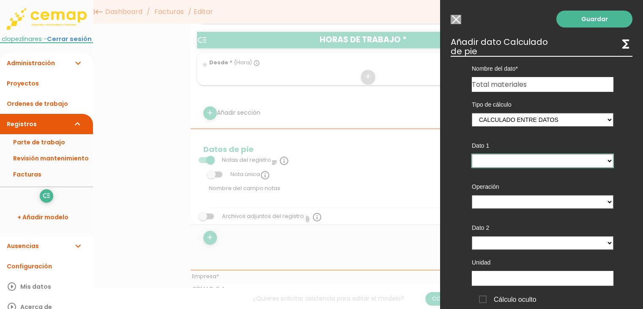
click at [533, 164] on select at bounding box center [543, 161] width 142 height 14
click at [533, 162] on select at bounding box center [543, 161] width 142 height 14
click at [516, 242] on select at bounding box center [543, 243] width 142 height 14
click at [516, 241] on select at bounding box center [543, 243] width 142 height 14
click at [457, 22] on input "Modelo sin Ordenes de trabajo" at bounding box center [456, 19] width 11 height 9
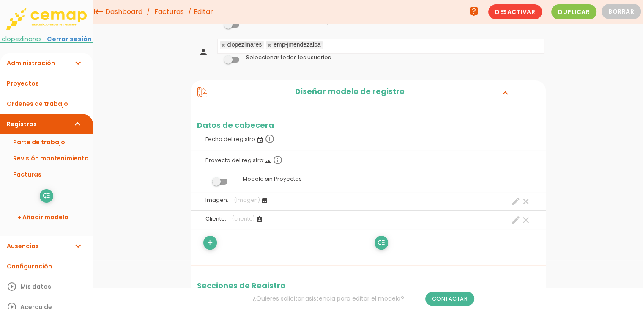
scroll to position [0, 0]
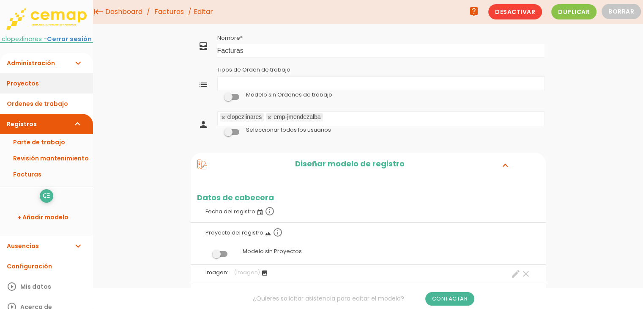
click at [29, 87] on link "Proyectos" at bounding box center [46, 83] width 93 height 20
